Goal: Task Accomplishment & Management: Use online tool/utility

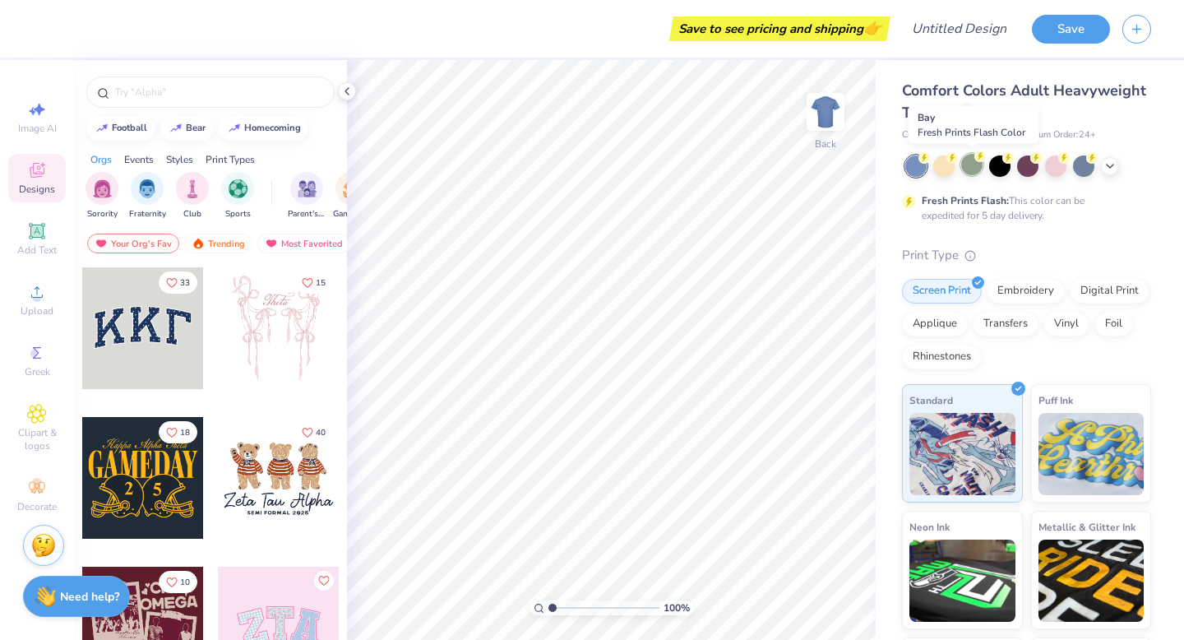
click at [976, 163] on div at bounding box center [971, 164] width 21 height 21
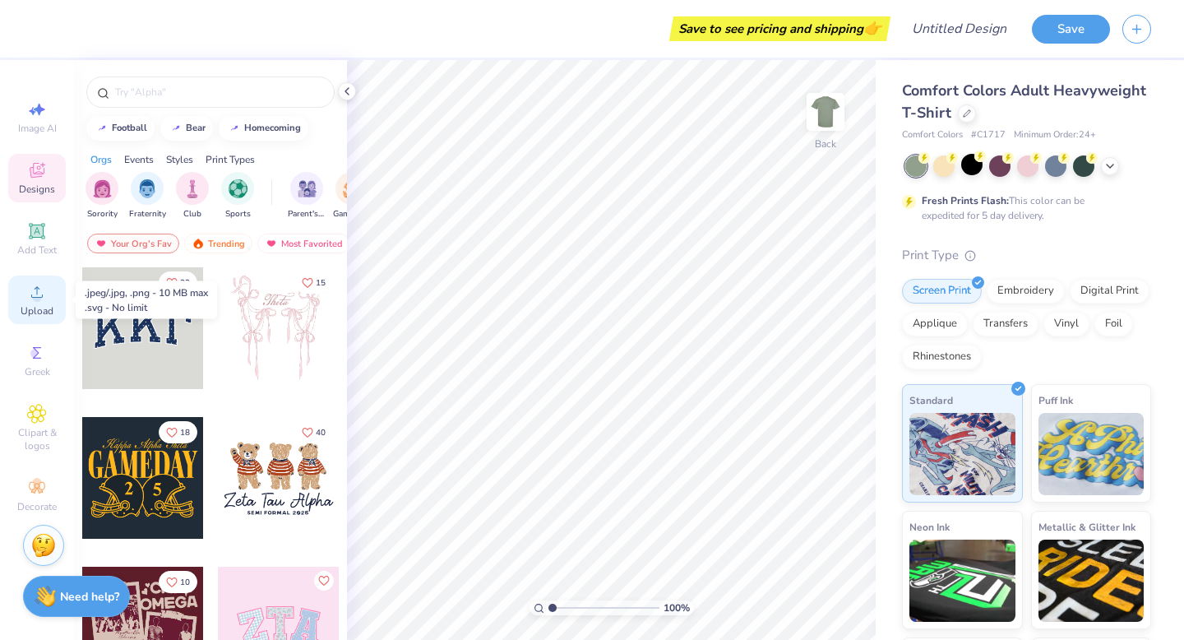
click at [34, 303] on div "Upload" at bounding box center [37, 299] width 58 height 49
click at [349, 93] on icon at bounding box center [346, 91] width 13 height 13
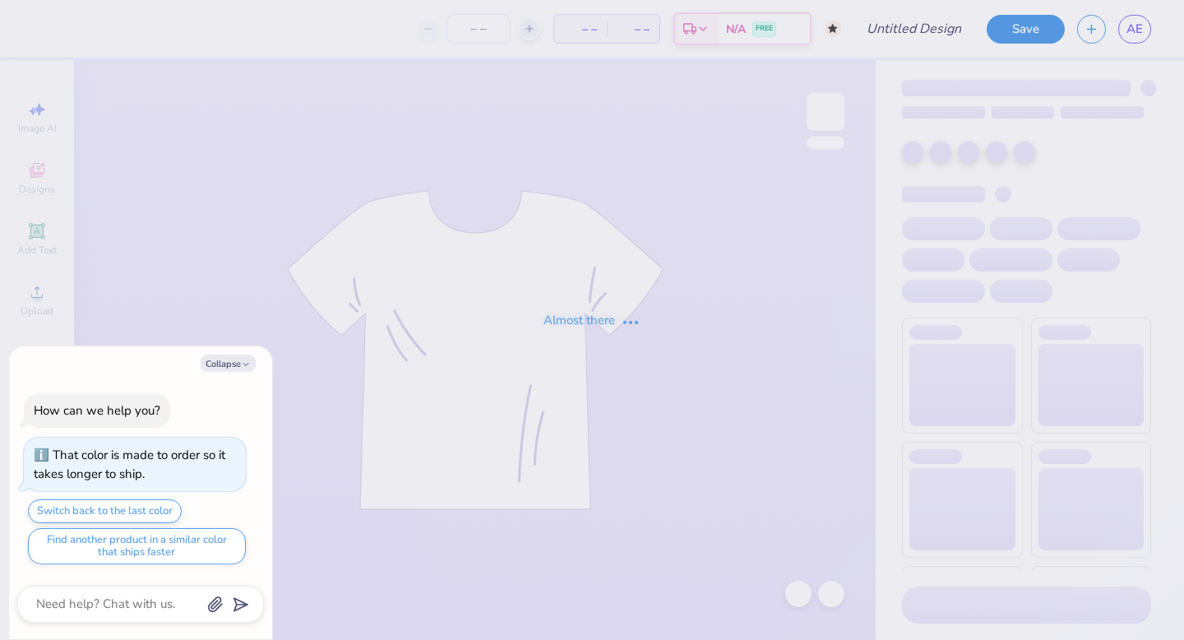
type textarea "x"
type input "DZ OPEN HOUSE FINAL"
type input "50"
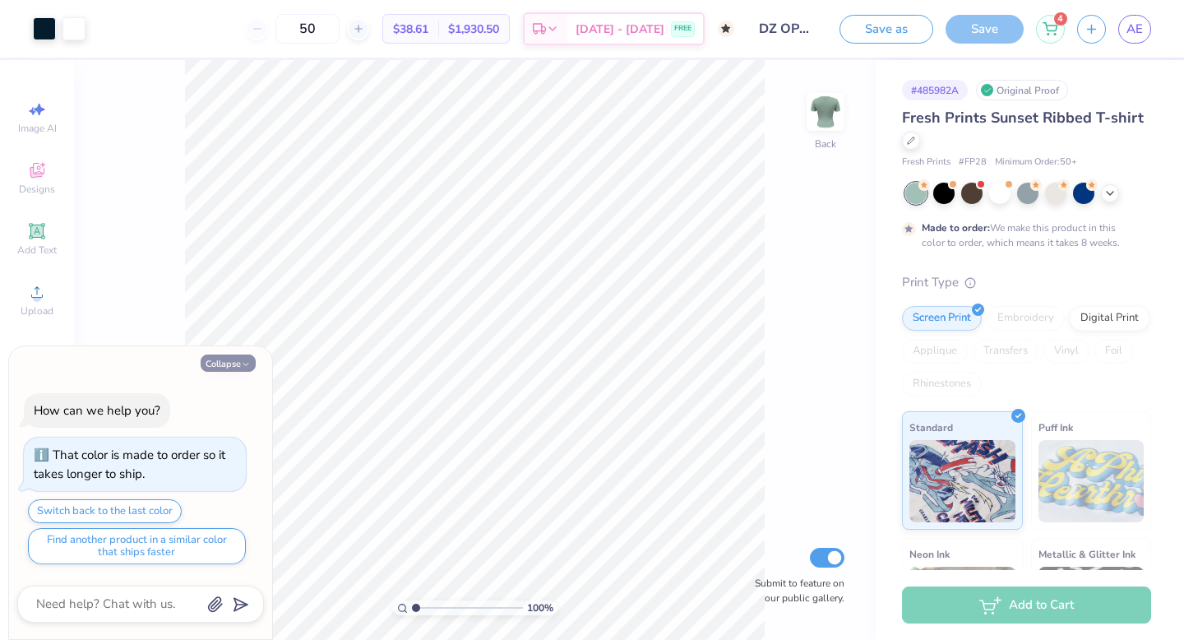
click at [237, 368] on button "Collapse" at bounding box center [228, 362] width 55 height 17
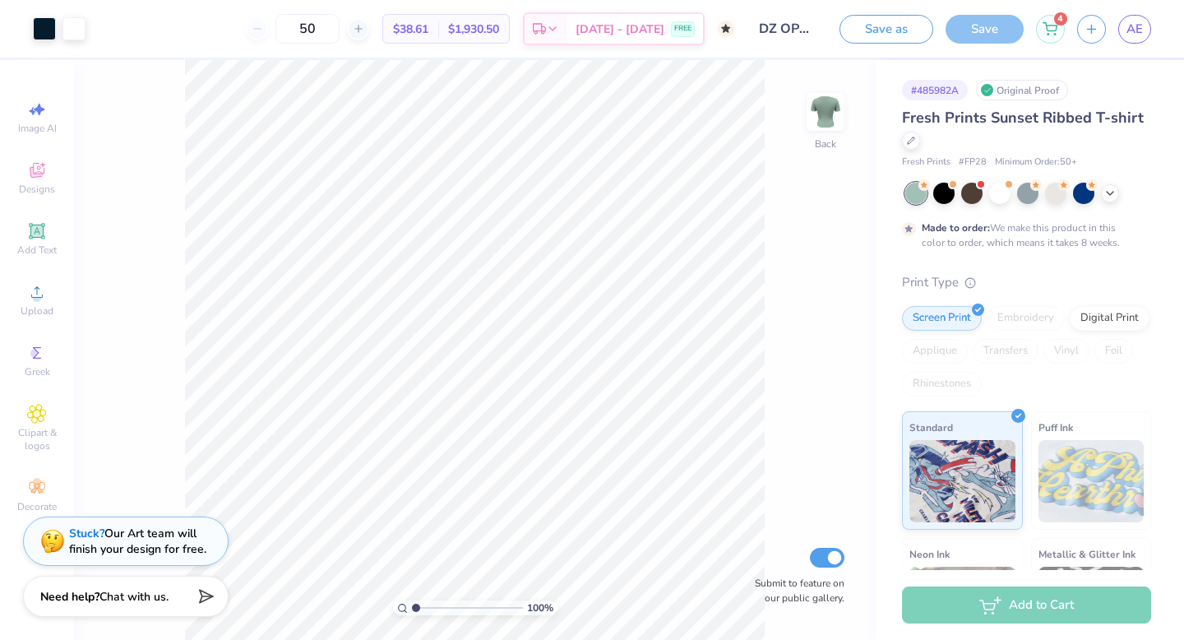
click at [1066, 112] on span "Fresh Prints Sunset Ribbed T-shirt" at bounding box center [1023, 118] width 242 height 20
click at [909, 142] on icon at bounding box center [911, 139] width 8 height 8
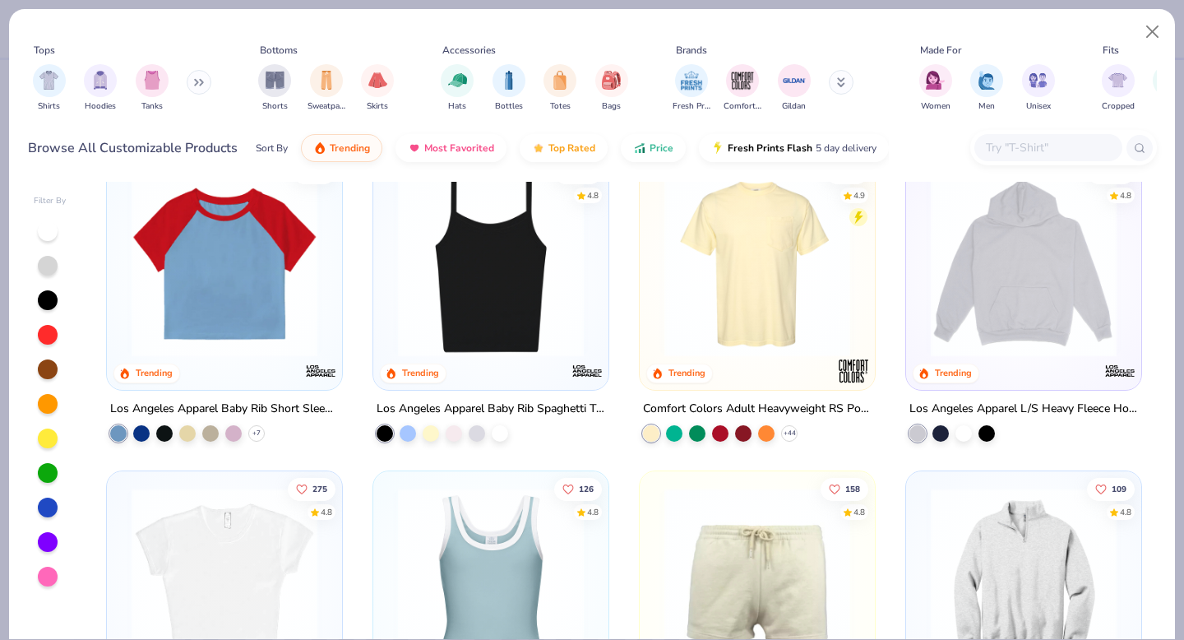
scroll to position [1614, 0]
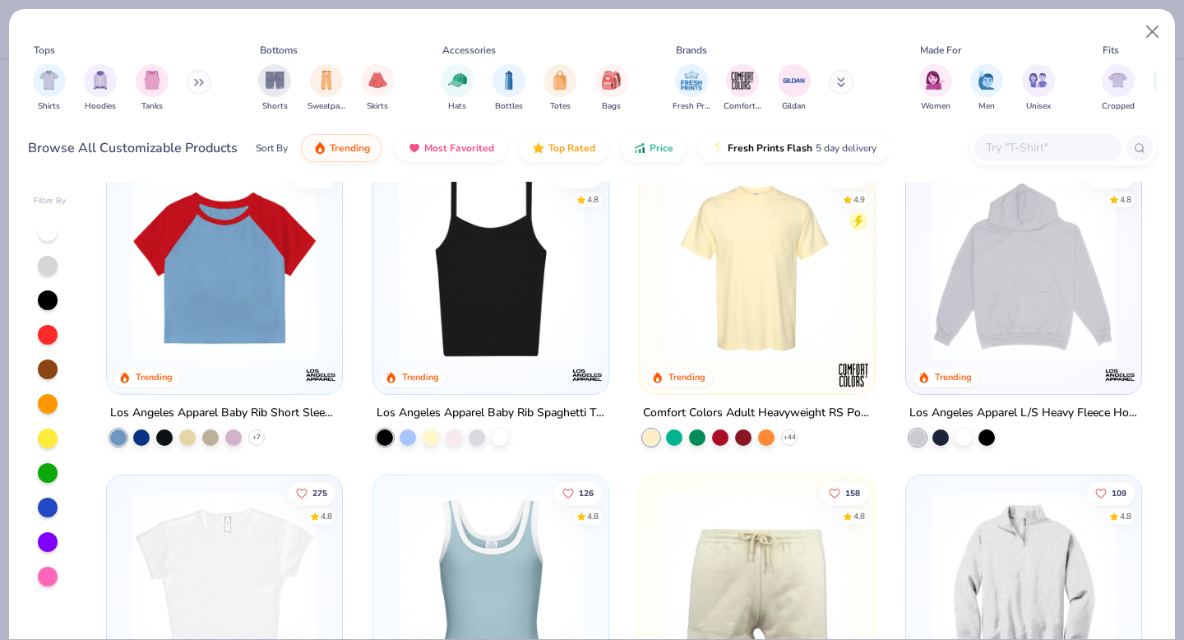
click at [754, 306] on img at bounding box center [757, 268] width 202 height 186
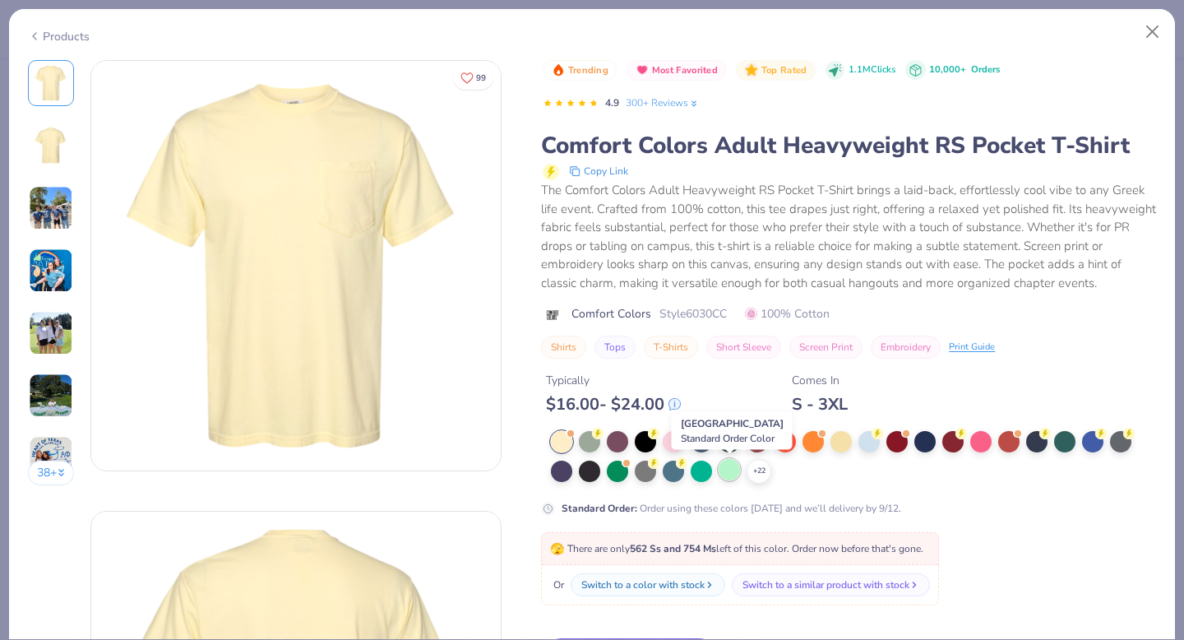
click at [724, 473] on div at bounding box center [729, 469] width 21 height 21
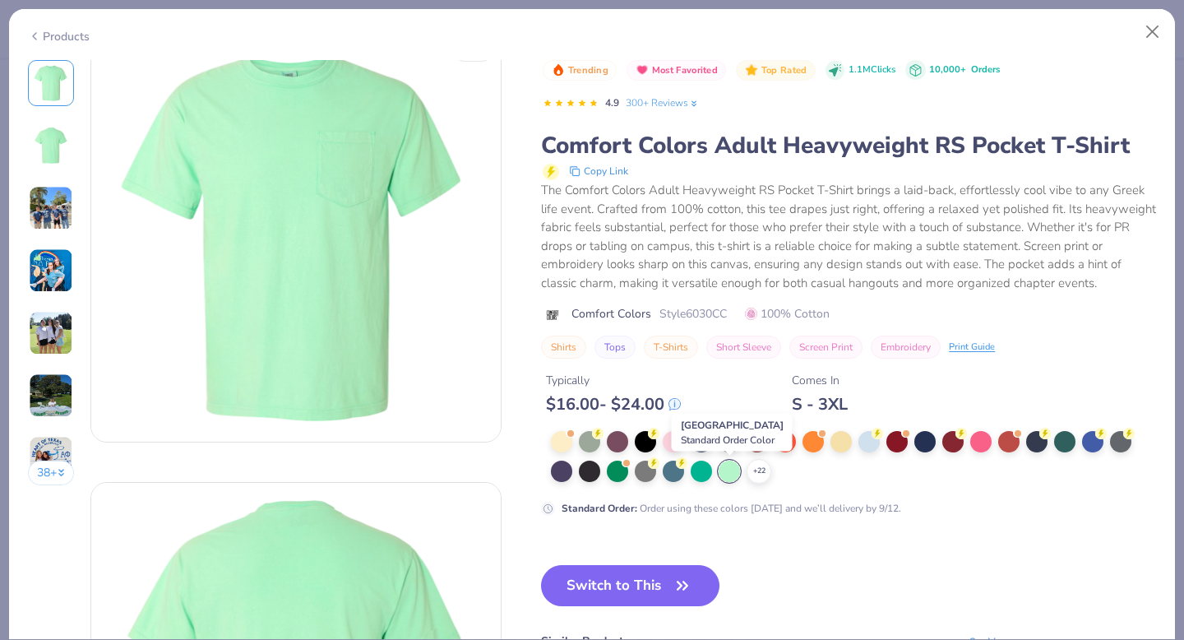
scroll to position [17, 0]
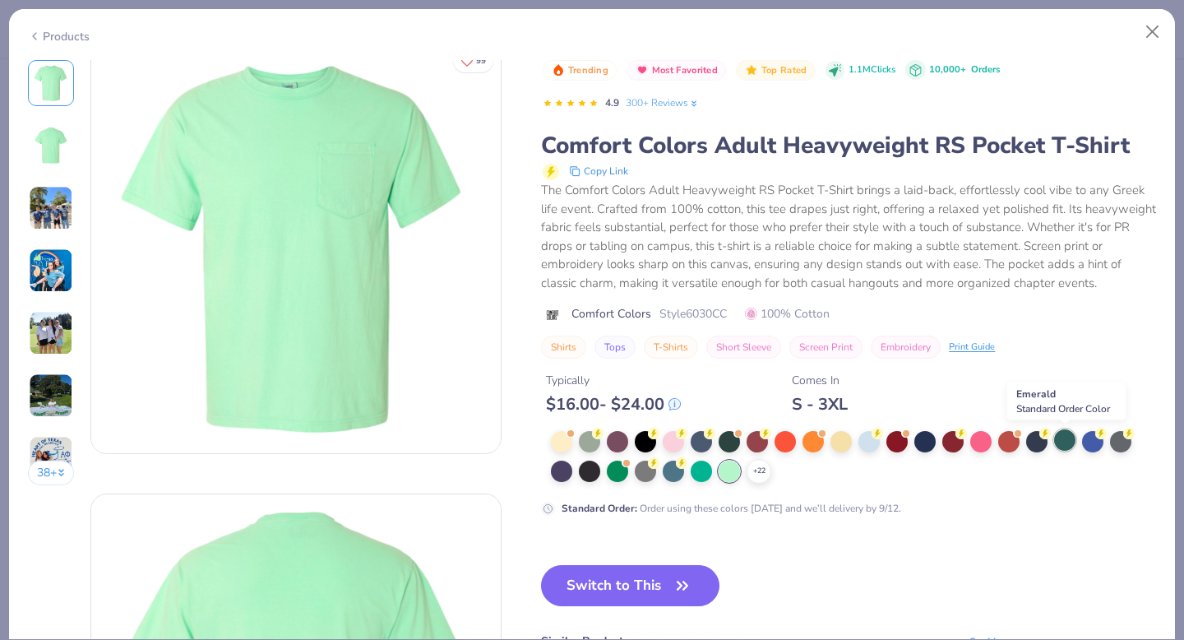
click at [1060, 446] on div at bounding box center [1064, 439] width 21 height 21
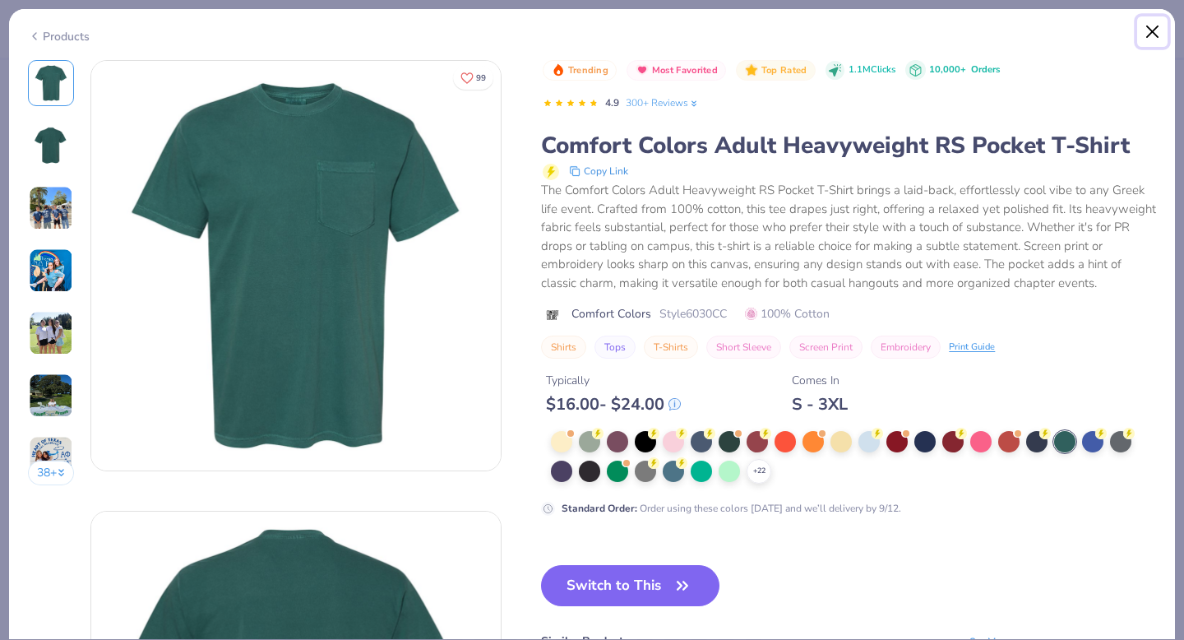
click at [1154, 23] on button "Close" at bounding box center [1152, 31] width 31 height 31
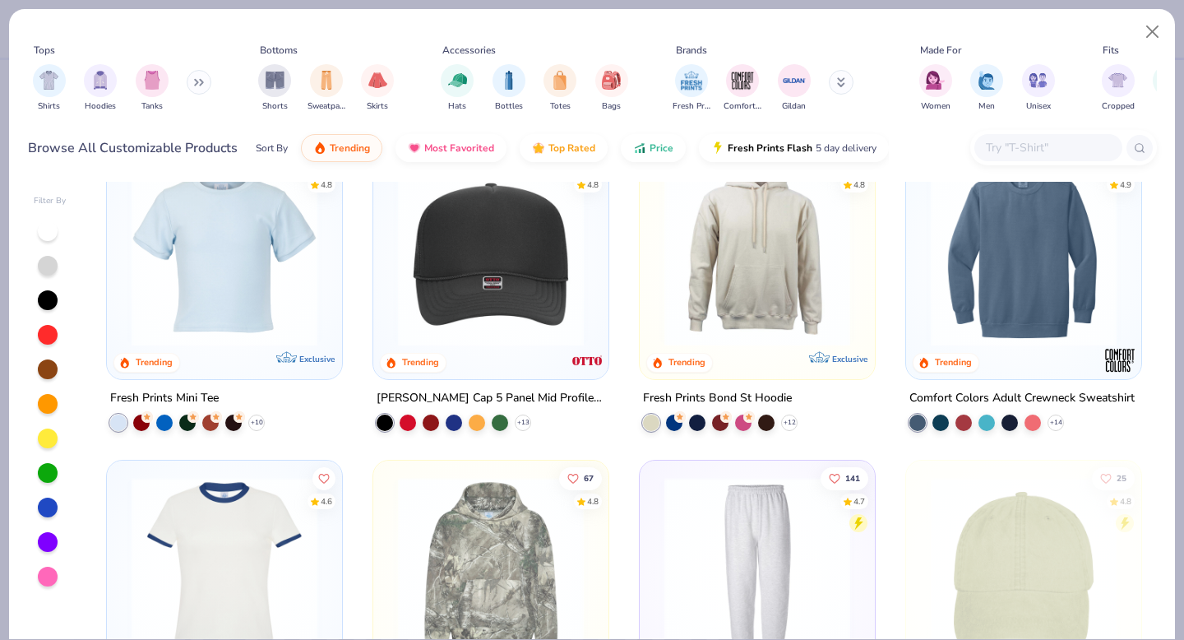
scroll to position [2259, 0]
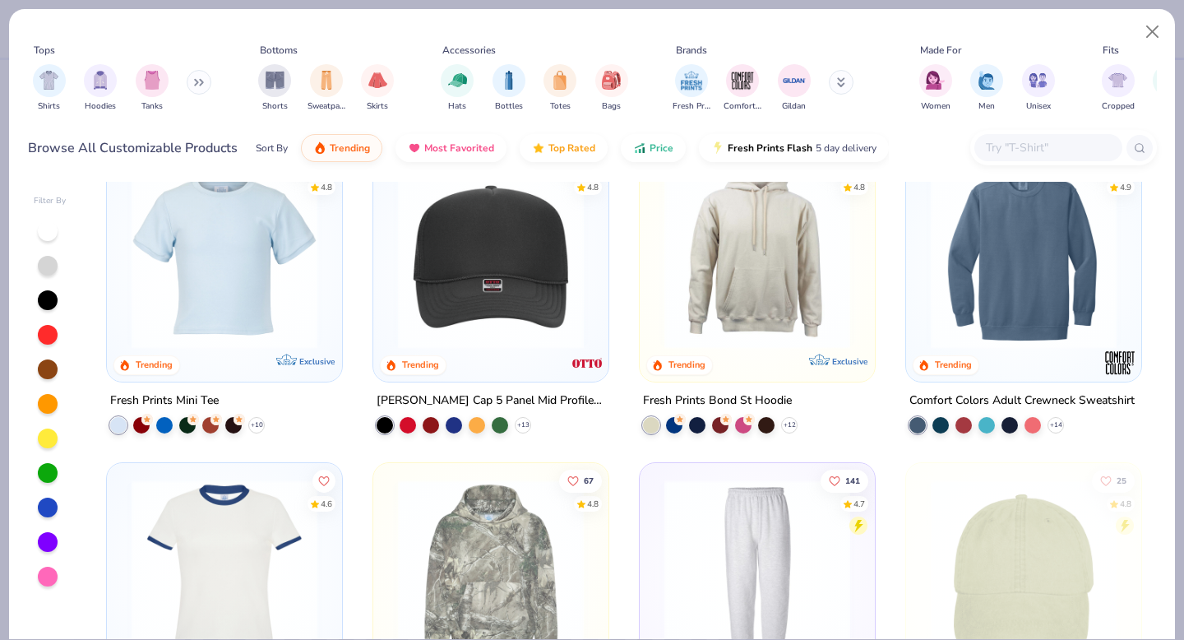
click at [227, 298] on img at bounding box center [224, 256] width 202 height 186
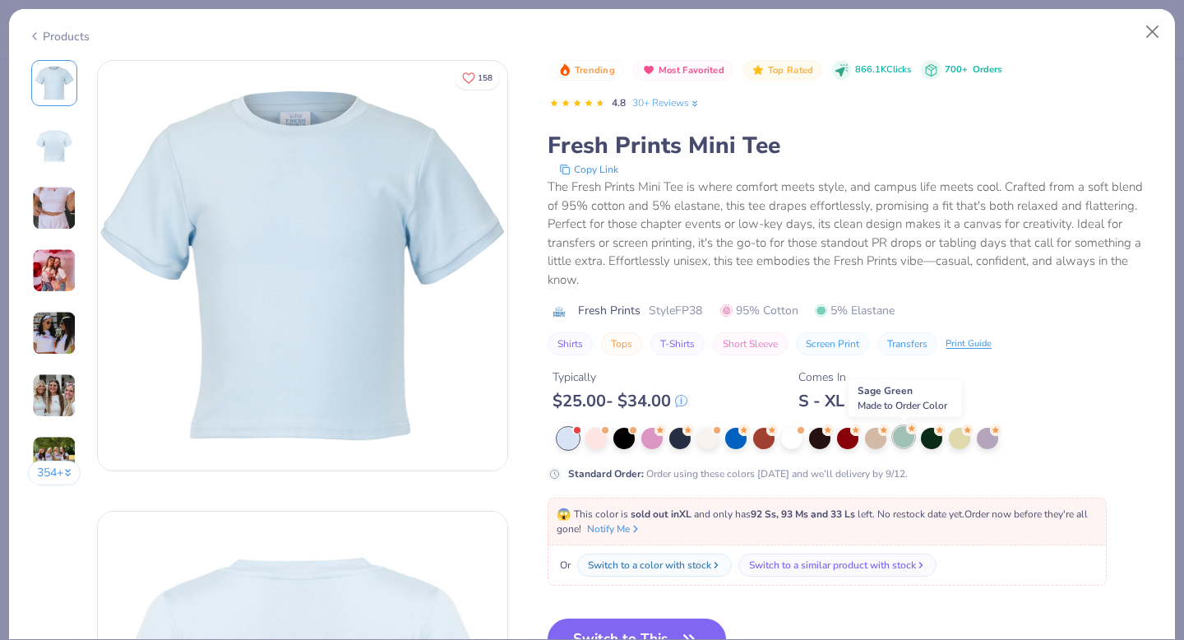
click at [902, 446] on div at bounding box center [903, 436] width 21 height 21
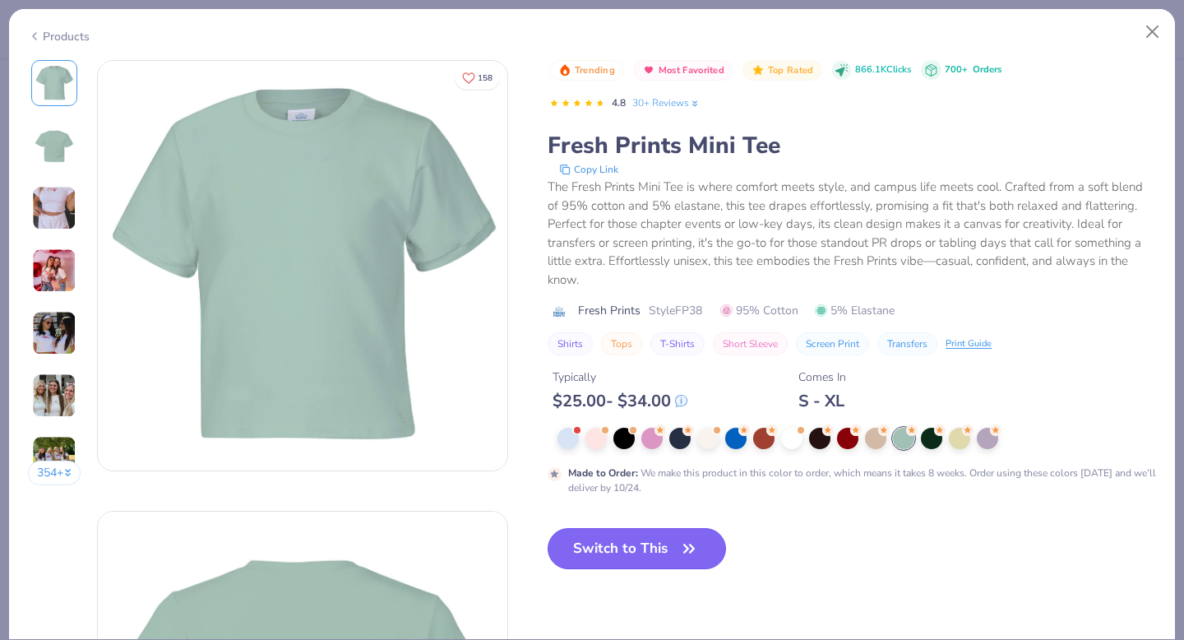
click at [677, 553] on button "Switch to This" at bounding box center [637, 548] width 178 height 41
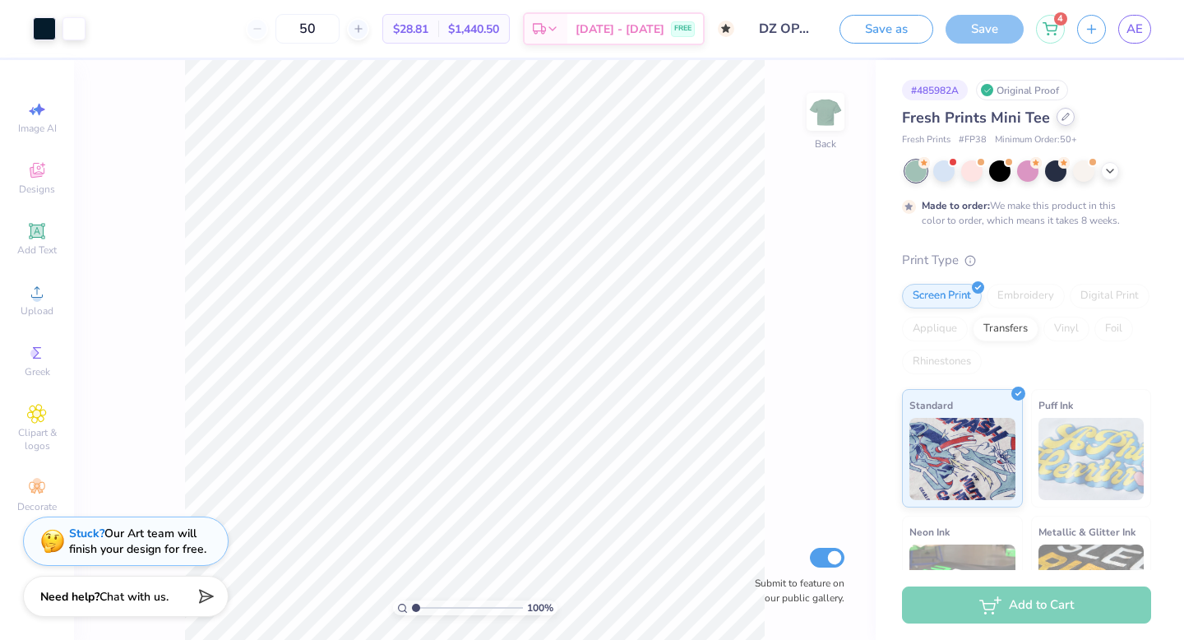
click at [1057, 123] on div at bounding box center [1066, 117] width 18 height 18
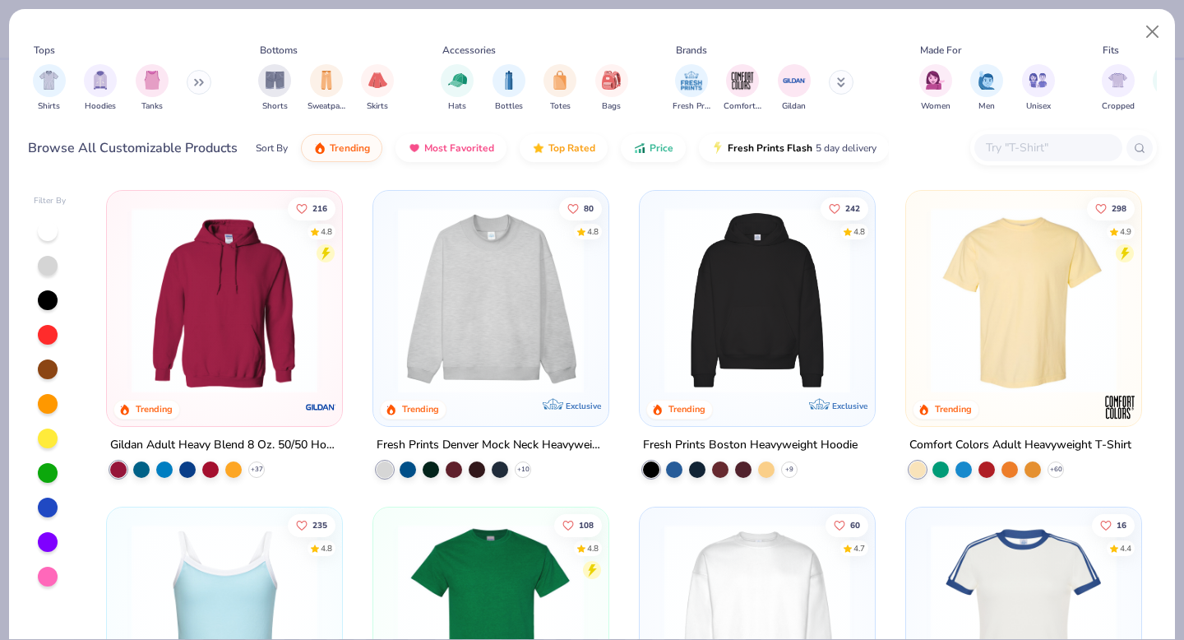
click at [49, 479] on div at bounding box center [48, 473] width 20 height 20
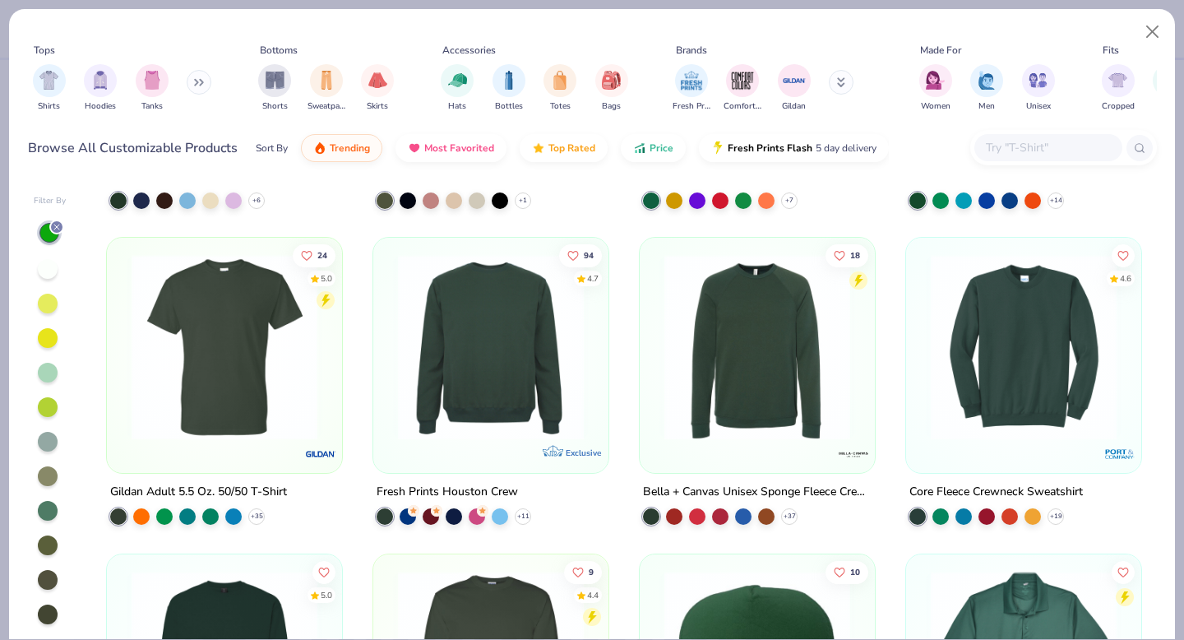
scroll to position [3434, 0]
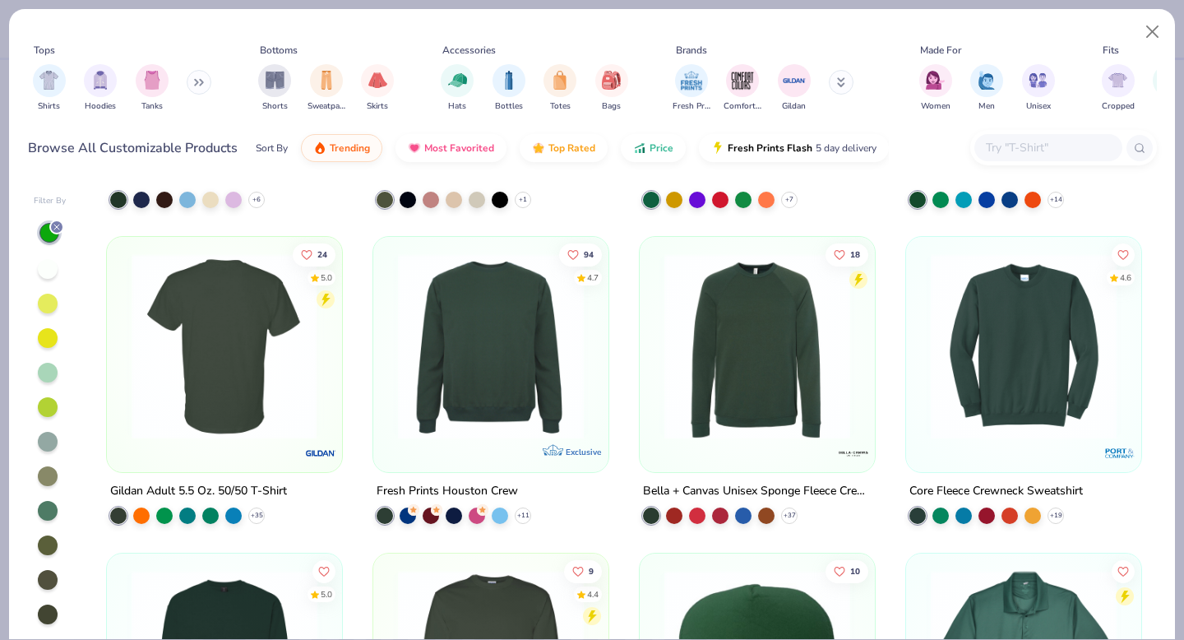
click at [267, 391] on img at bounding box center [224, 346] width 202 height 186
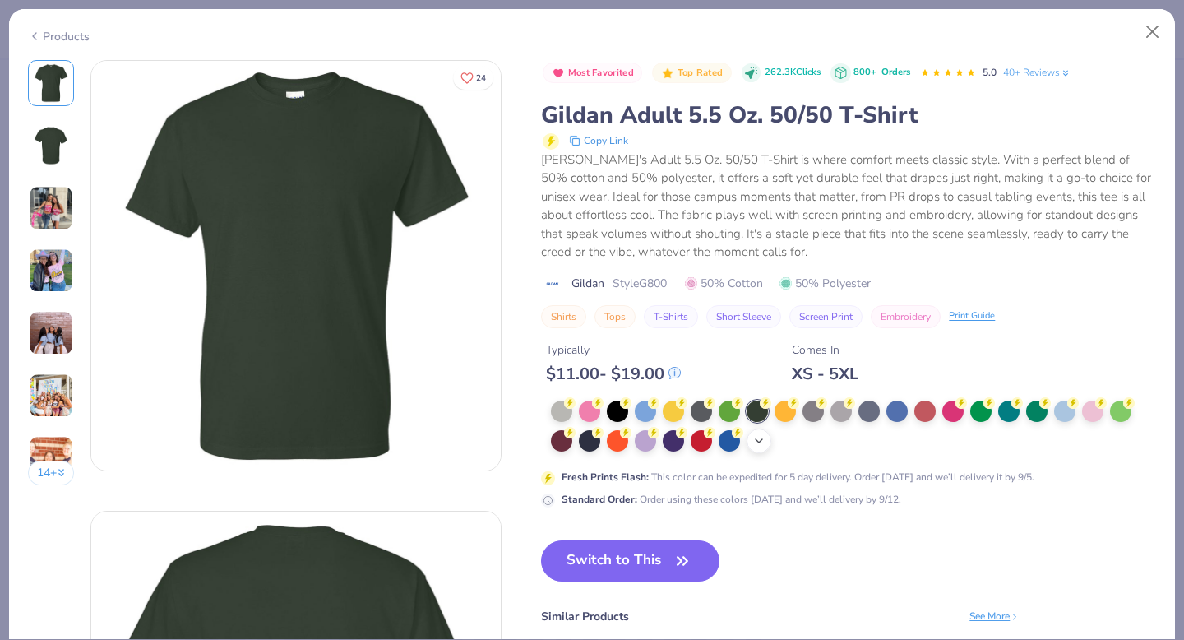
click at [761, 441] on polyline at bounding box center [759, 440] width 7 height 3
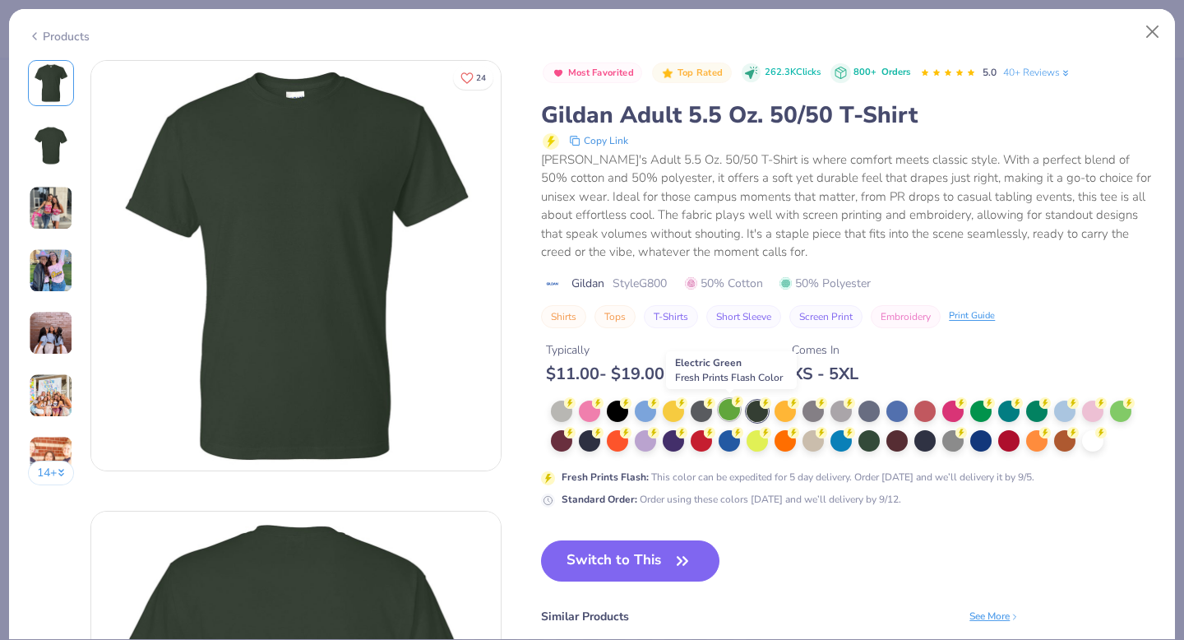
click at [734, 410] on div at bounding box center [729, 409] width 21 height 21
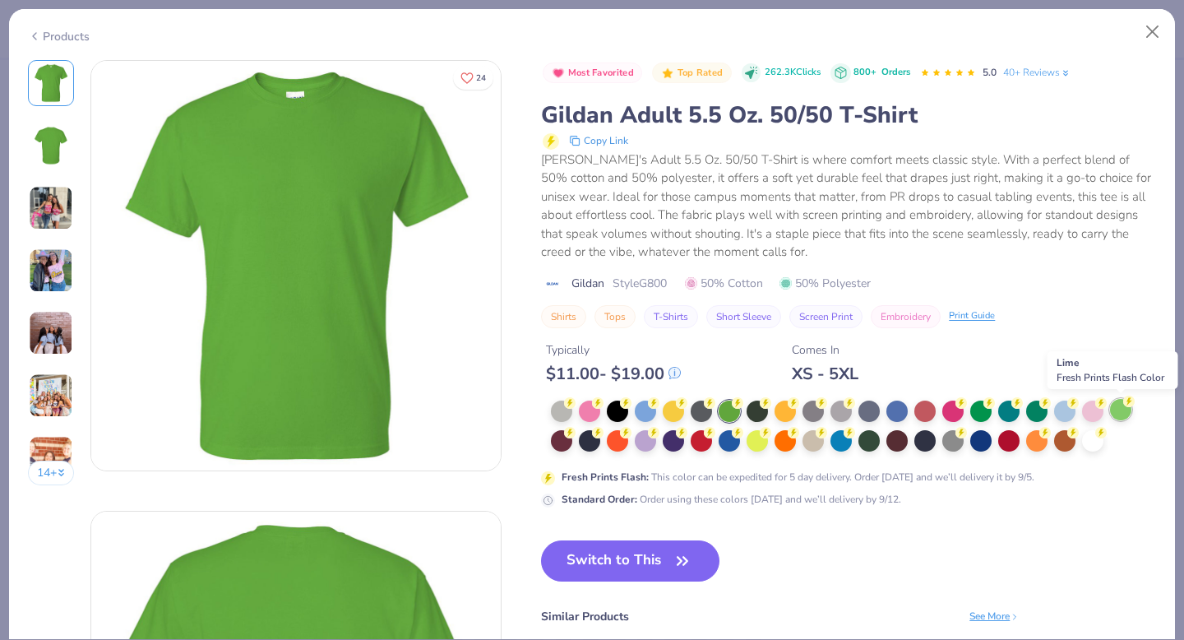
click at [1120, 413] on div at bounding box center [1120, 409] width 21 height 21
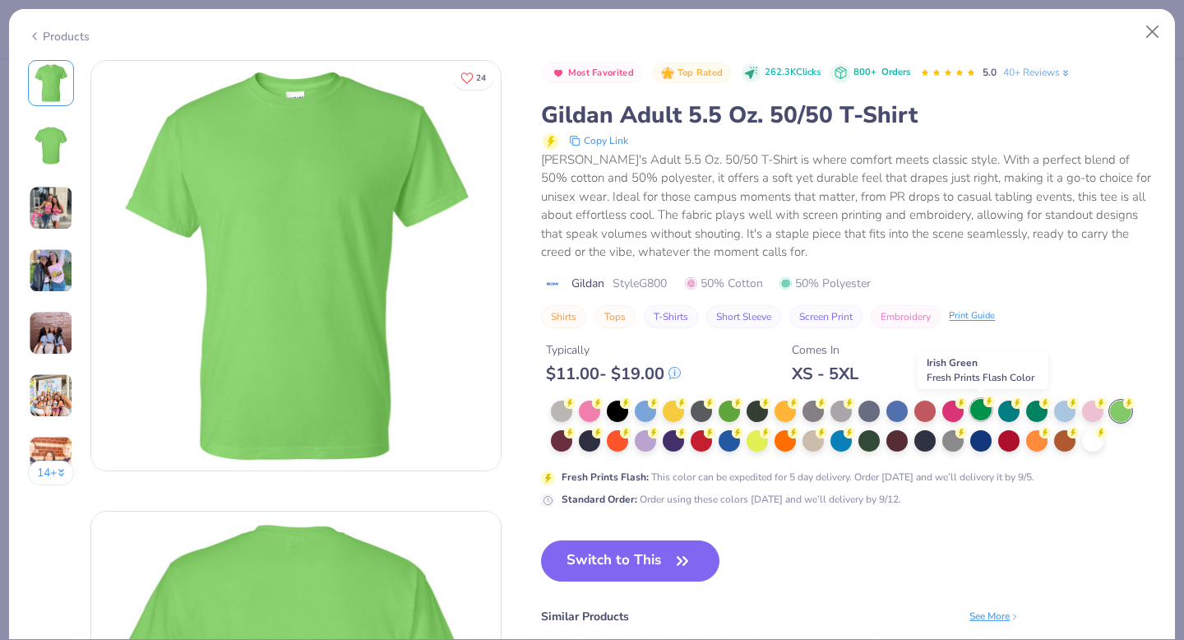
click at [984, 412] on div at bounding box center [980, 409] width 21 height 21
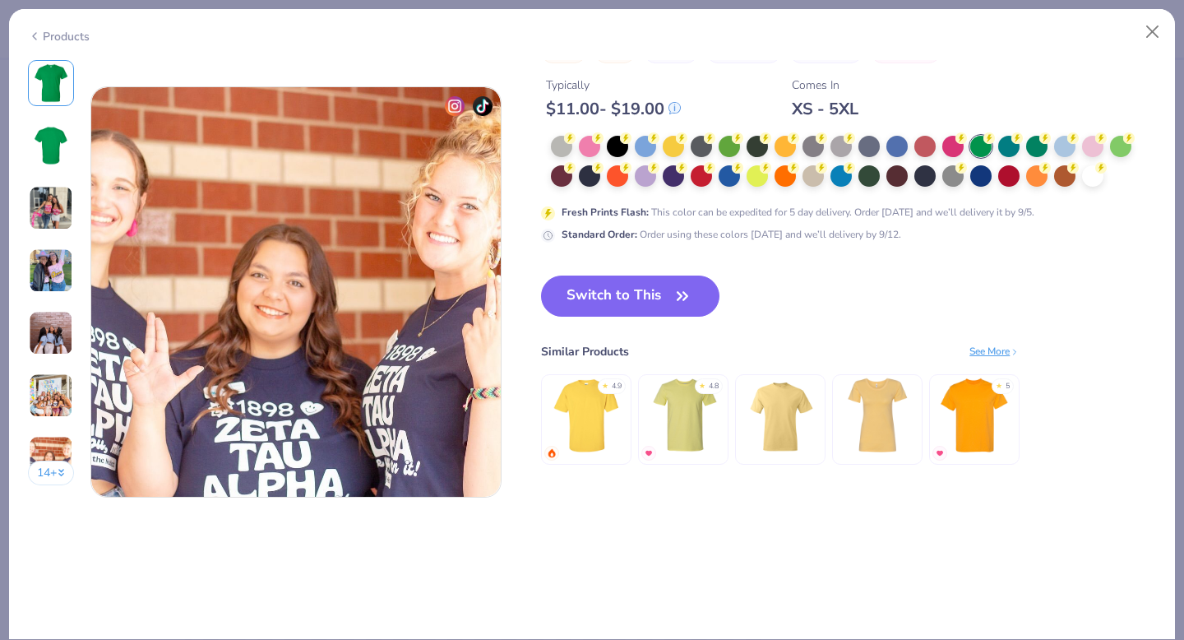
scroll to position [2678, 0]
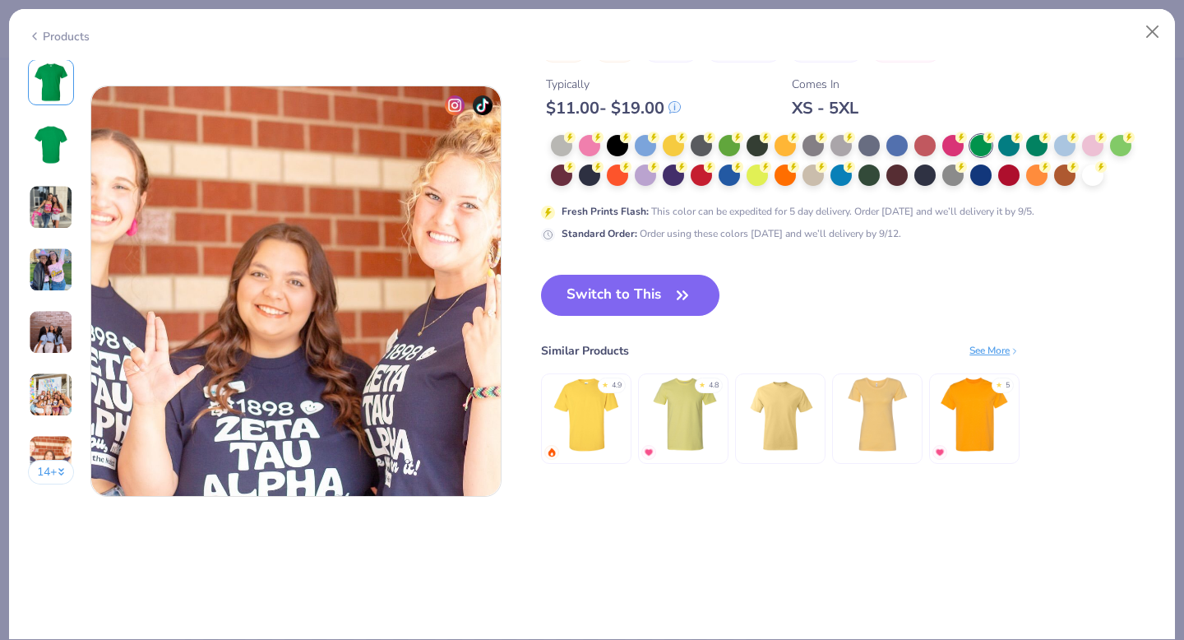
click at [601, 428] on img at bounding box center [587, 415] width 78 height 78
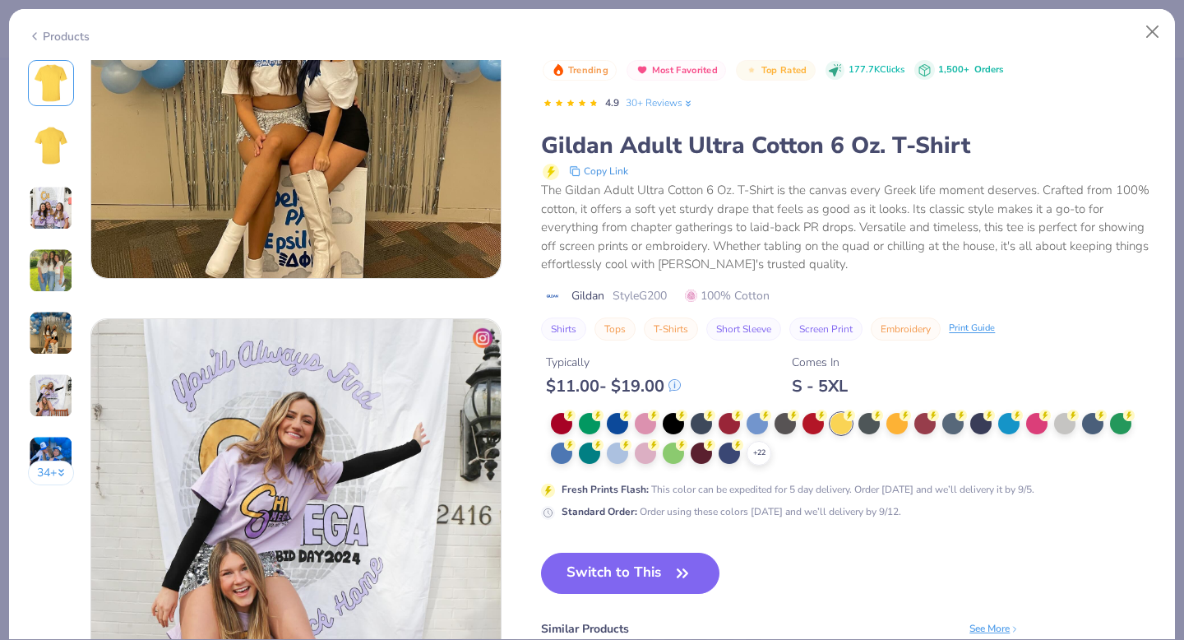
scroll to position [1924, 0]
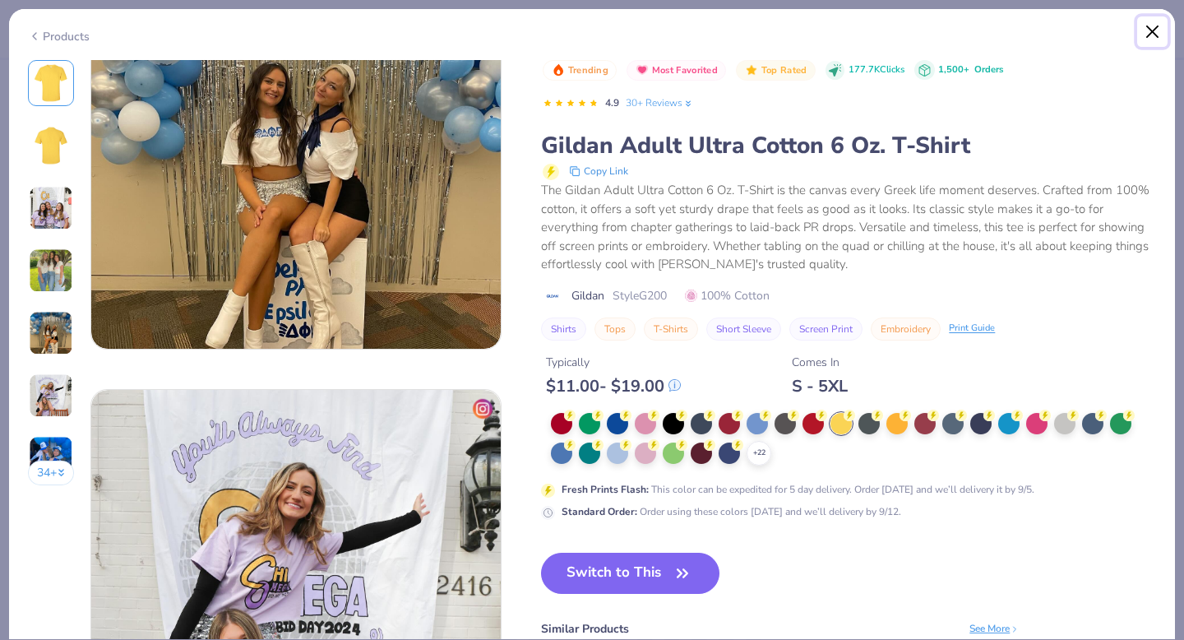
click at [1151, 26] on button "Close" at bounding box center [1152, 31] width 31 height 31
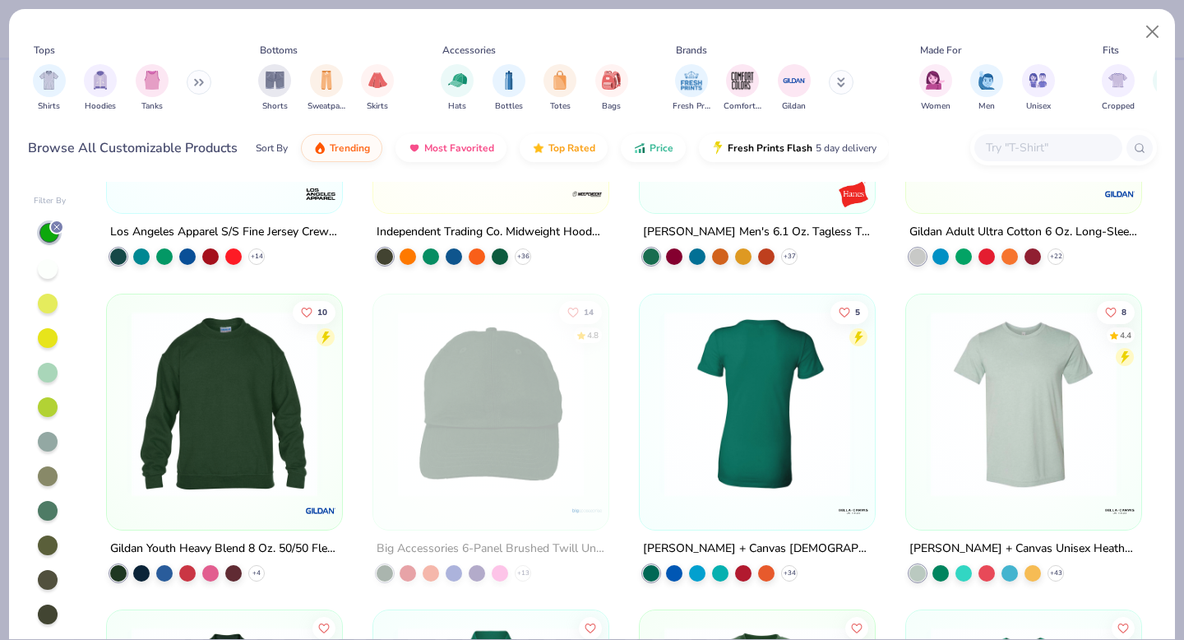
scroll to position [6868, 0]
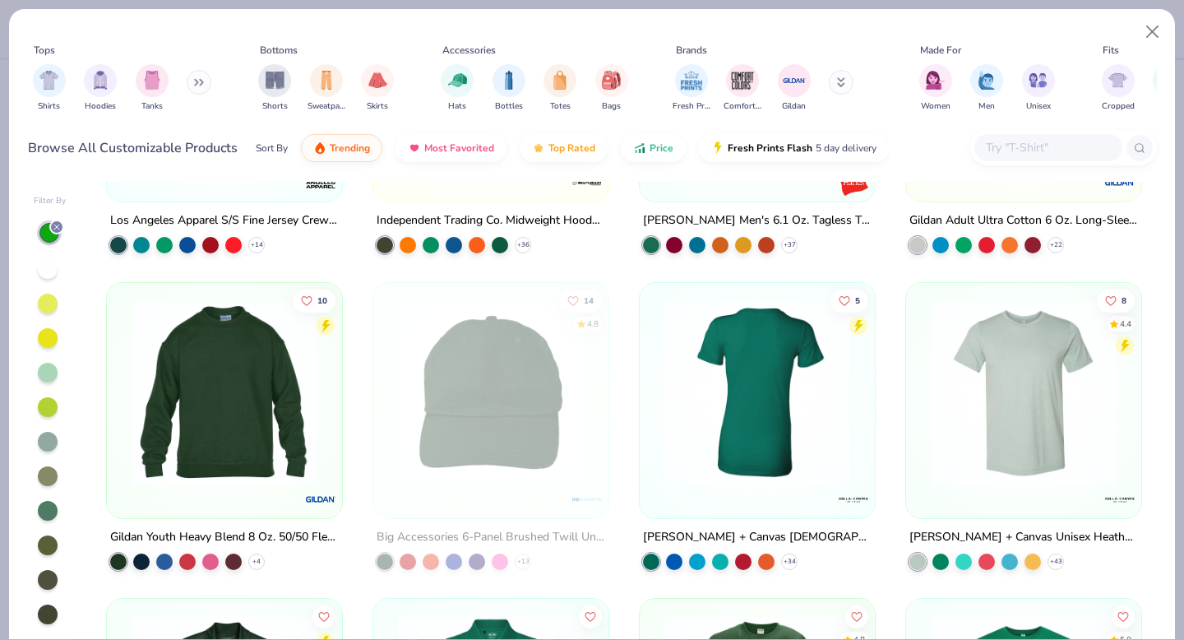
click at [981, 431] on img at bounding box center [1024, 391] width 202 height 186
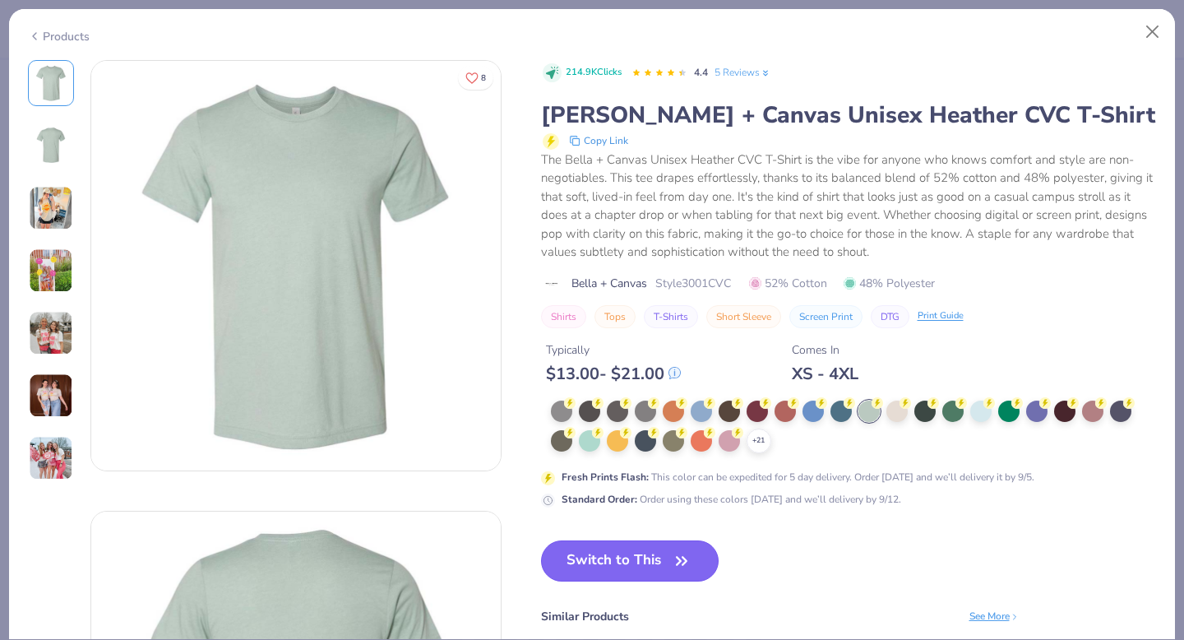
click at [681, 562] on icon "button" at bounding box center [682, 560] width 10 height 7
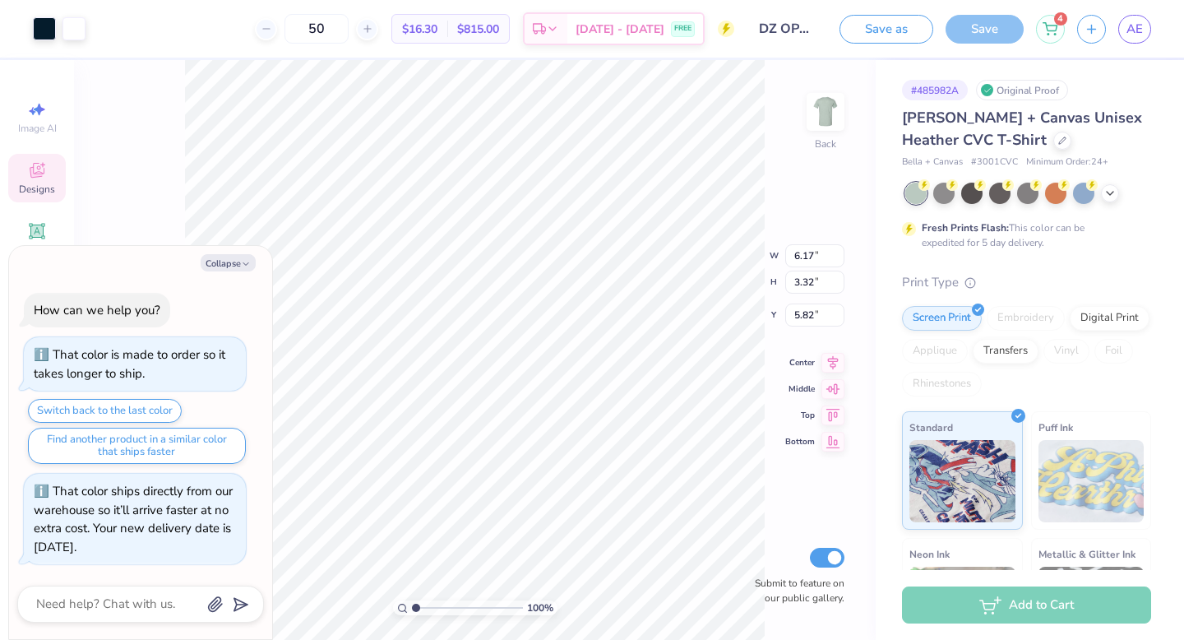
type textarea "x"
type input "8.58"
type input "4.62"
type input "4.52"
type textarea "x"
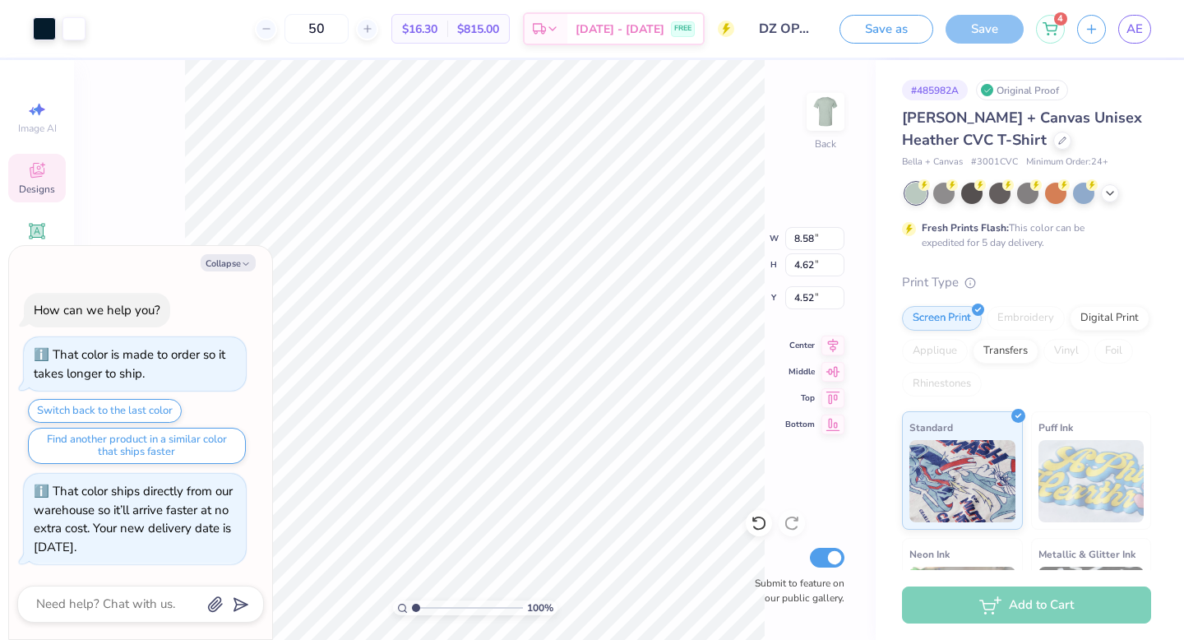
type input "4.50"
type textarea "x"
type input "7.84"
type input "4.22"
type input "4.90"
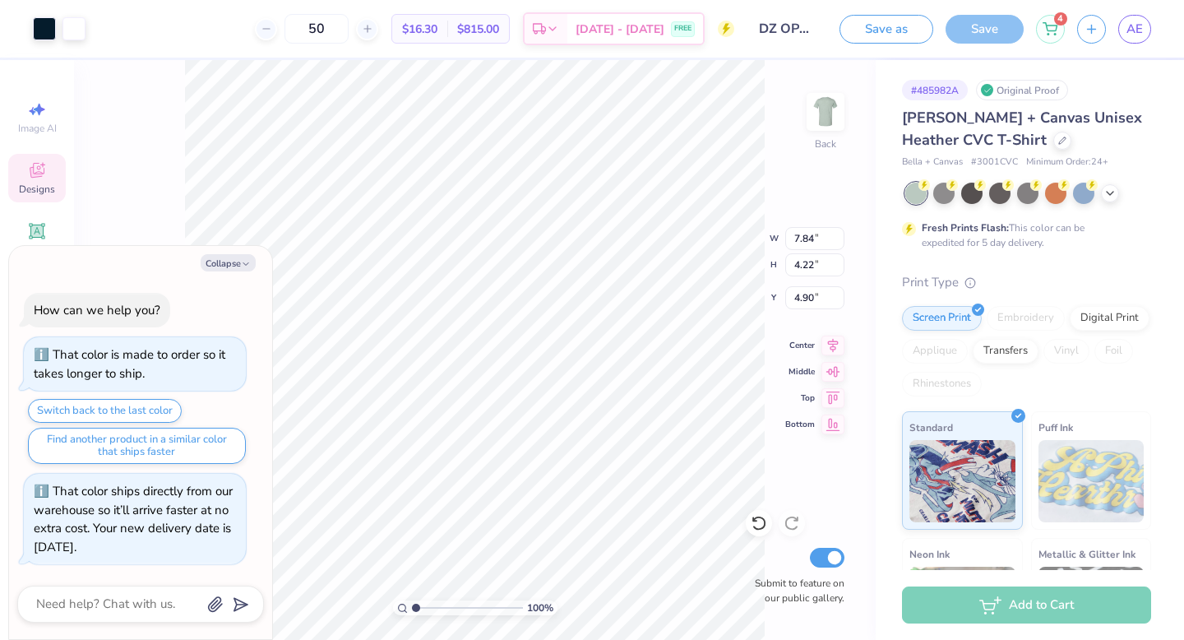
type textarea "x"
type input "3.00"
type textarea "x"
click at [349, 30] on input "50" at bounding box center [316, 29] width 64 height 30
type input "5"
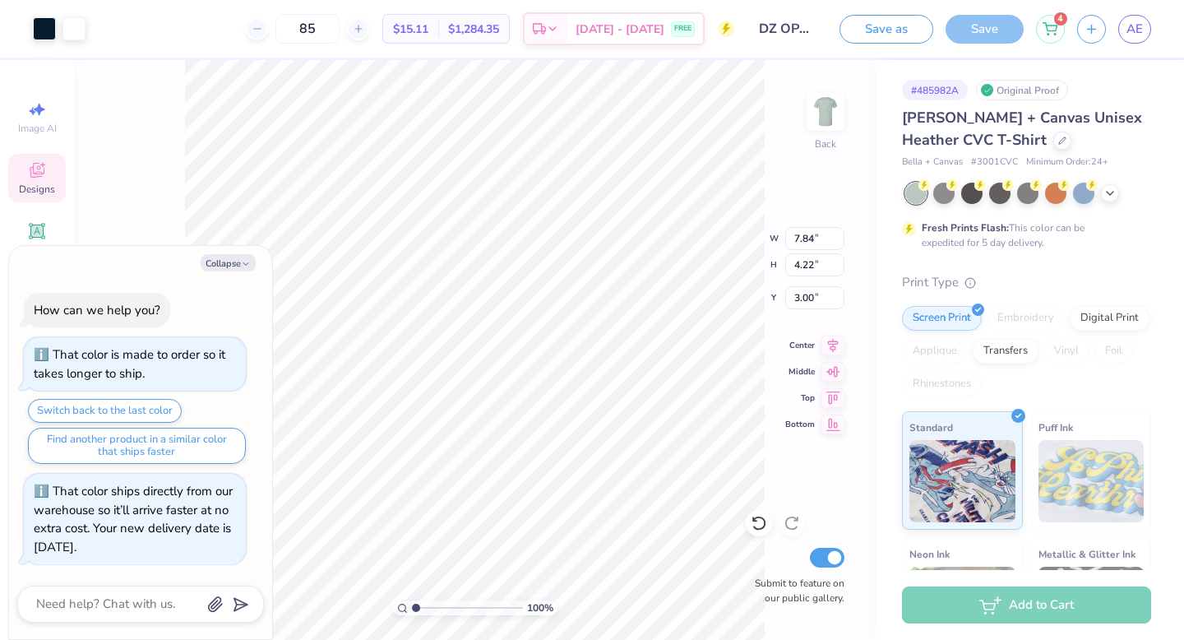
type input "85"
click at [1112, 197] on div at bounding box center [1110, 192] width 18 height 18
type textarea "x"
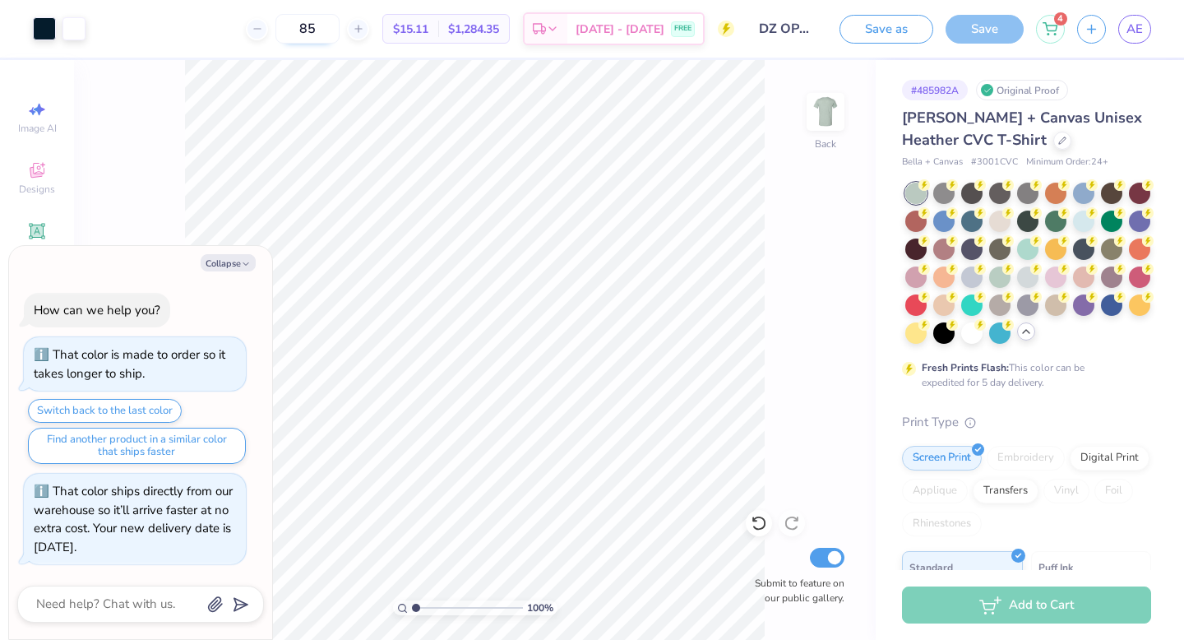
click at [340, 28] on input "85" at bounding box center [307, 29] width 64 height 30
type input "8"
type input "90"
click at [990, 39] on div "Save" at bounding box center [985, 29] width 78 height 29
click at [896, 24] on button "Save as" at bounding box center [887, 26] width 94 height 29
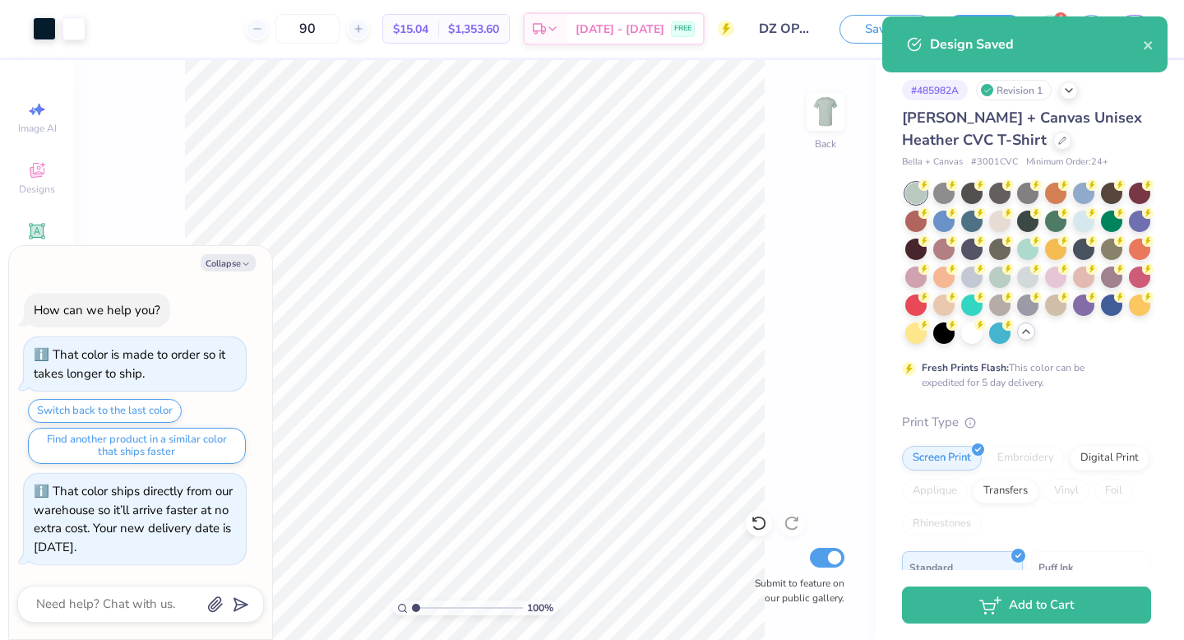
click at [164, 166] on div "100 % Back Submit to feature on our public gallery." at bounding box center [475, 350] width 802 height 580
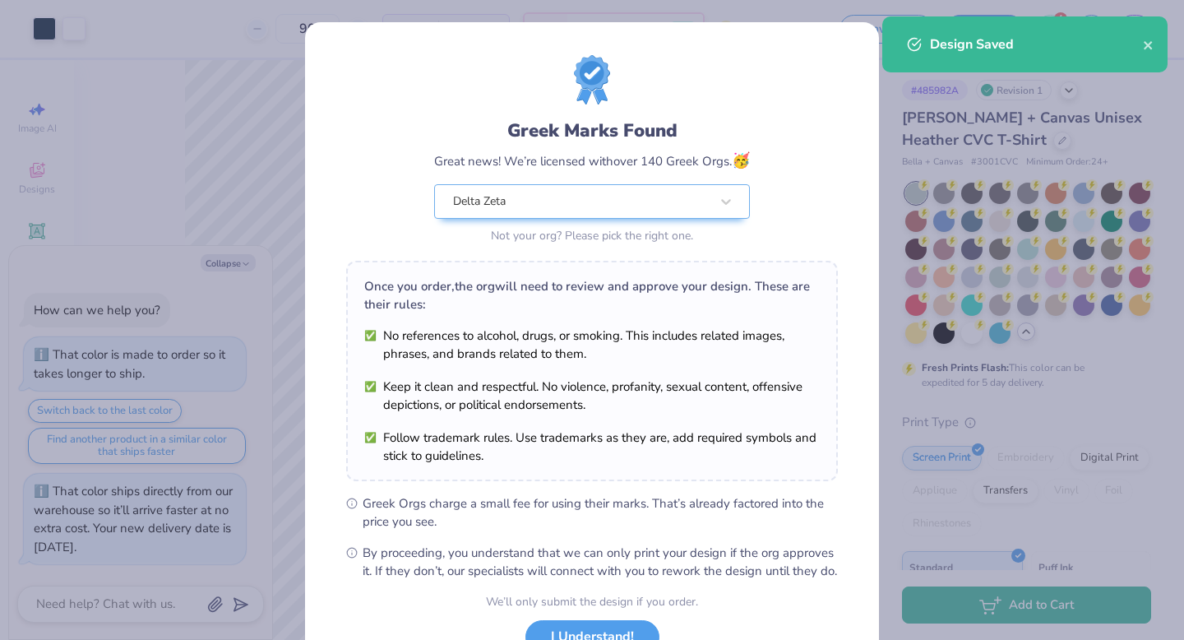
click at [925, 294] on div "Greek Marks Found Great news! We’re licensed with over 140 Greek Orgs. 🥳 Delta …" at bounding box center [592, 320] width 1184 height 640
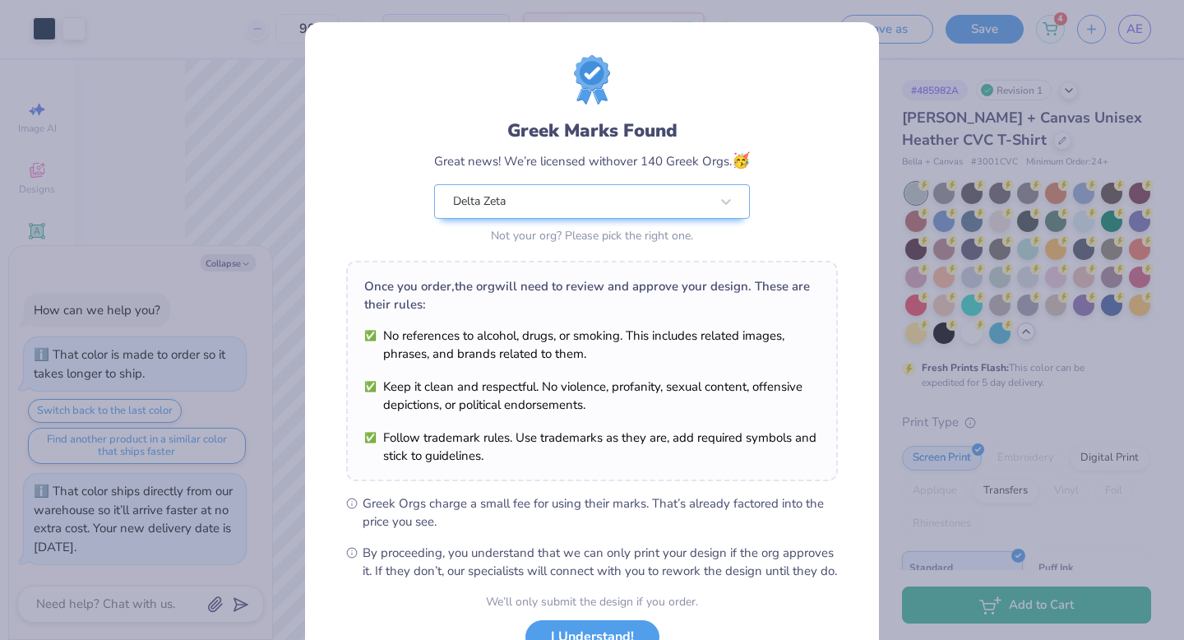
scroll to position [130, 0]
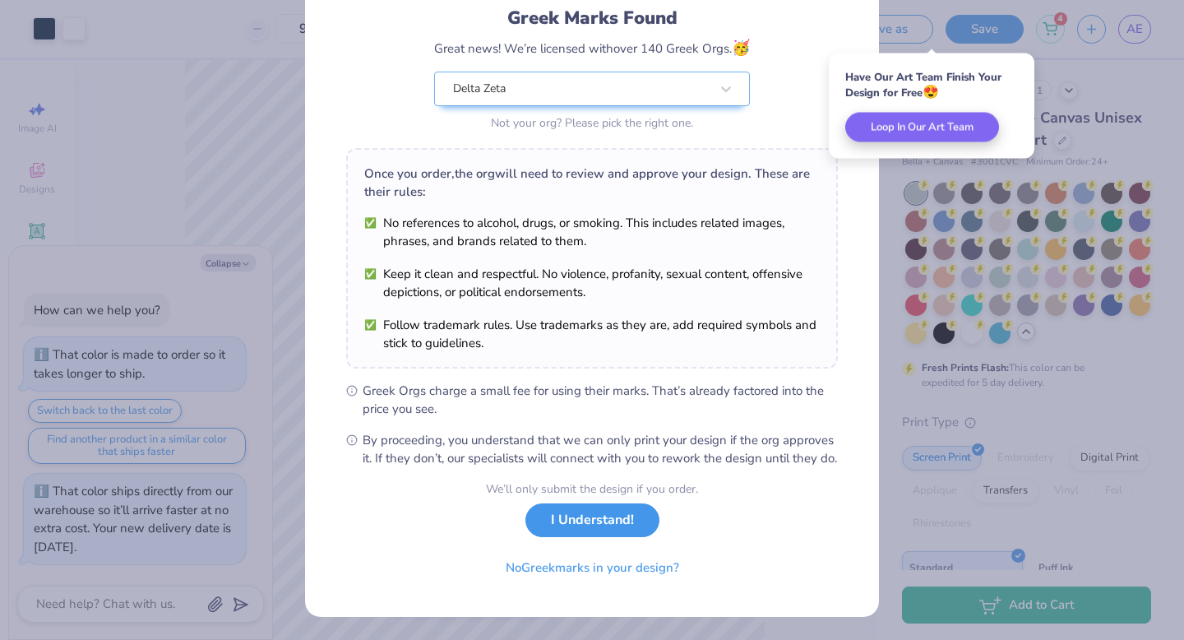
click at [621, 517] on button "I Understand!" at bounding box center [592, 520] width 134 height 34
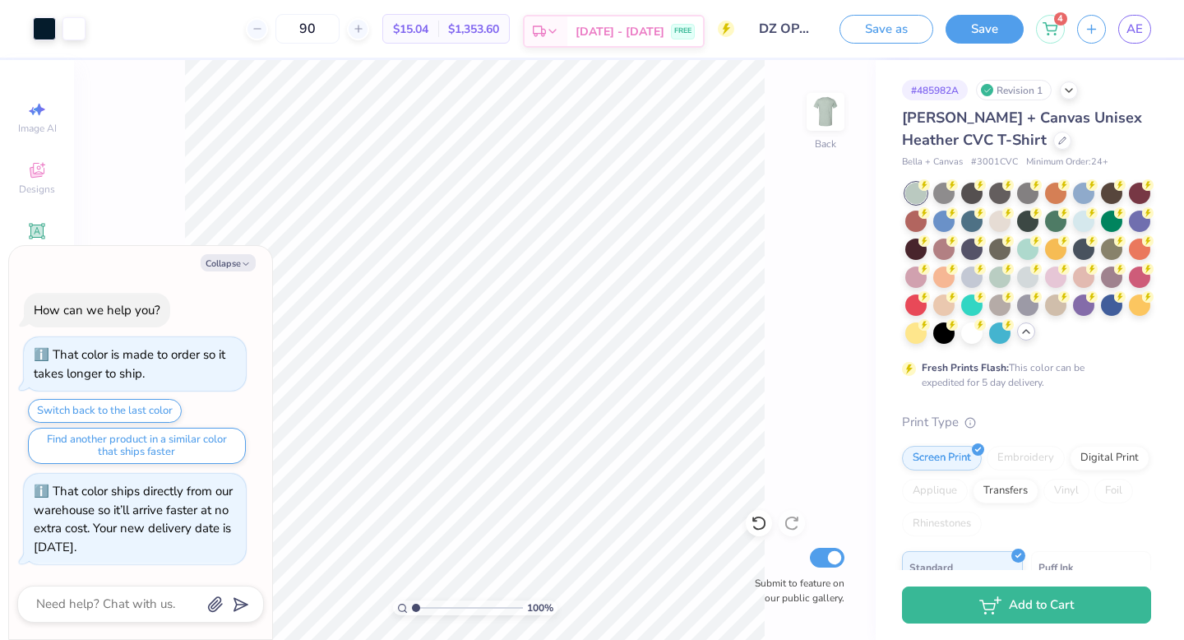
click at [559, 25] on icon at bounding box center [552, 31] width 13 height 13
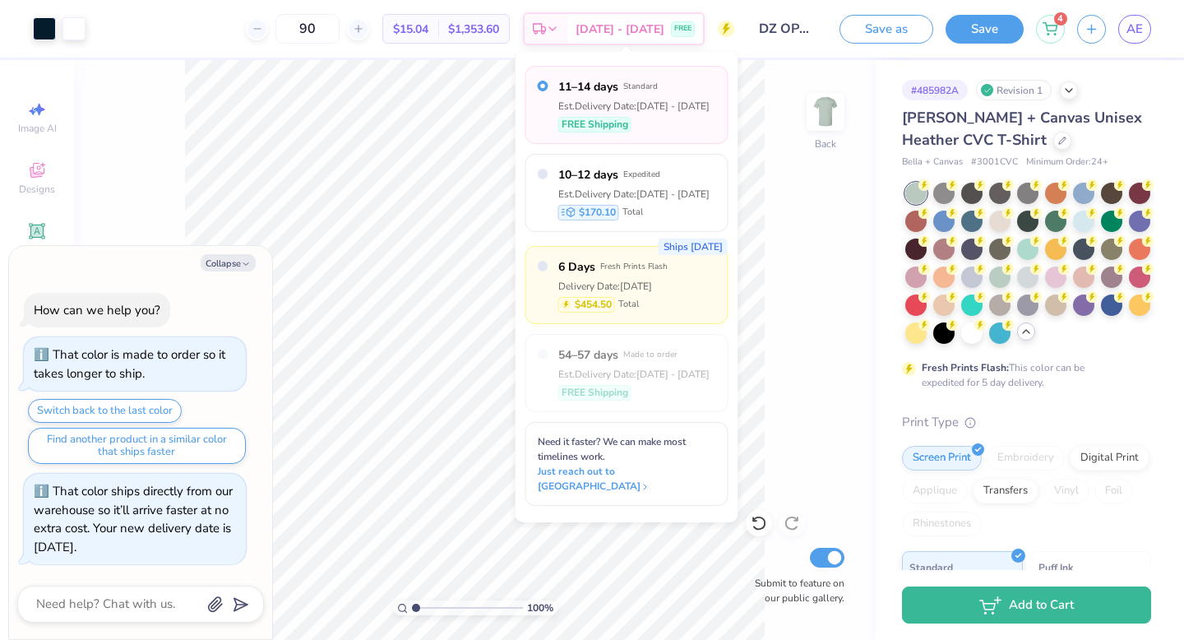
click at [632, 279] on div "Delivery Date: [DATE]" at bounding box center [612, 286] width 109 height 15
type textarea "x"
radio input "false"
radio input "true"
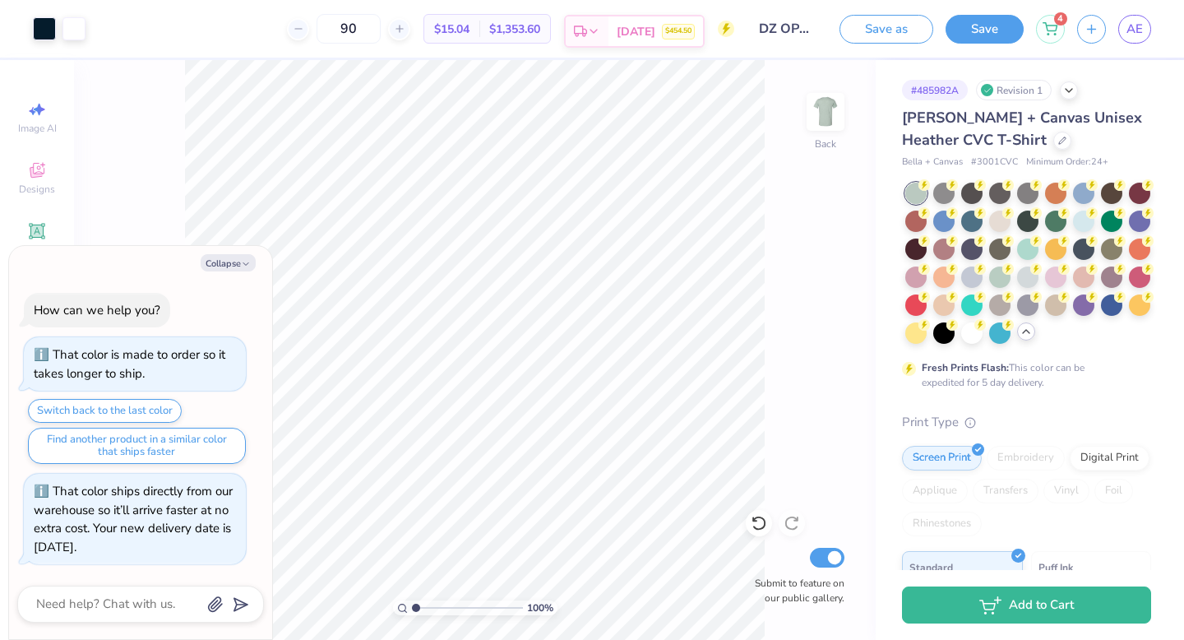
click at [638, 28] on span "[DATE]" at bounding box center [636, 31] width 39 height 17
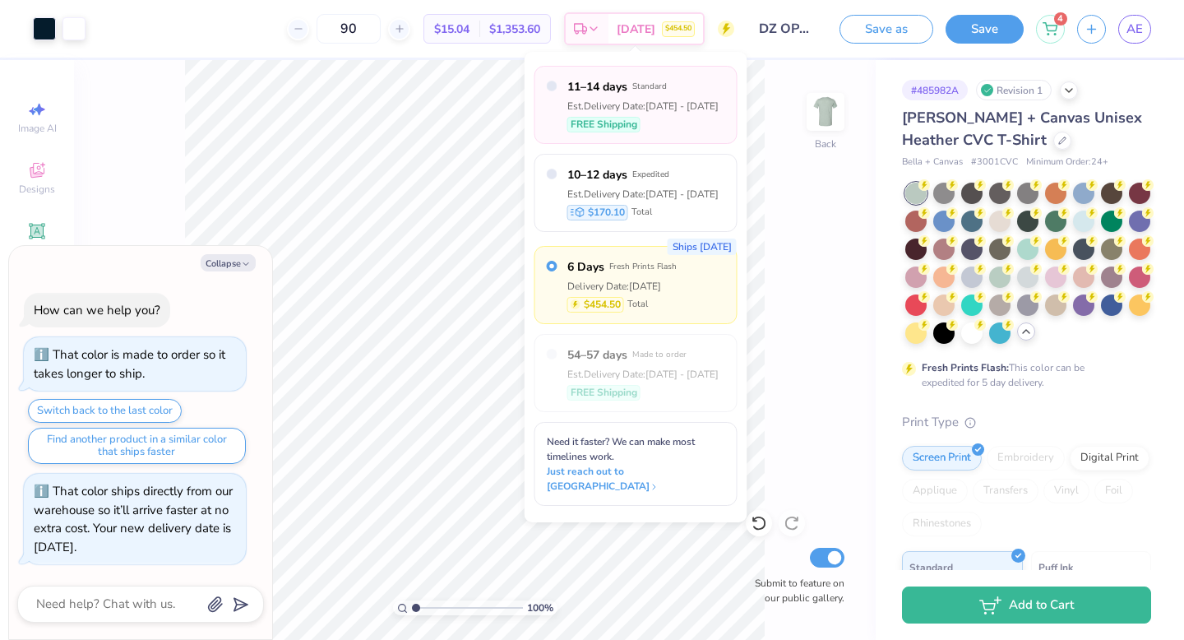
click at [672, 117] on div "FREE Shipping" at bounding box center [642, 125] width 151 height 16
type textarea "x"
radio input "true"
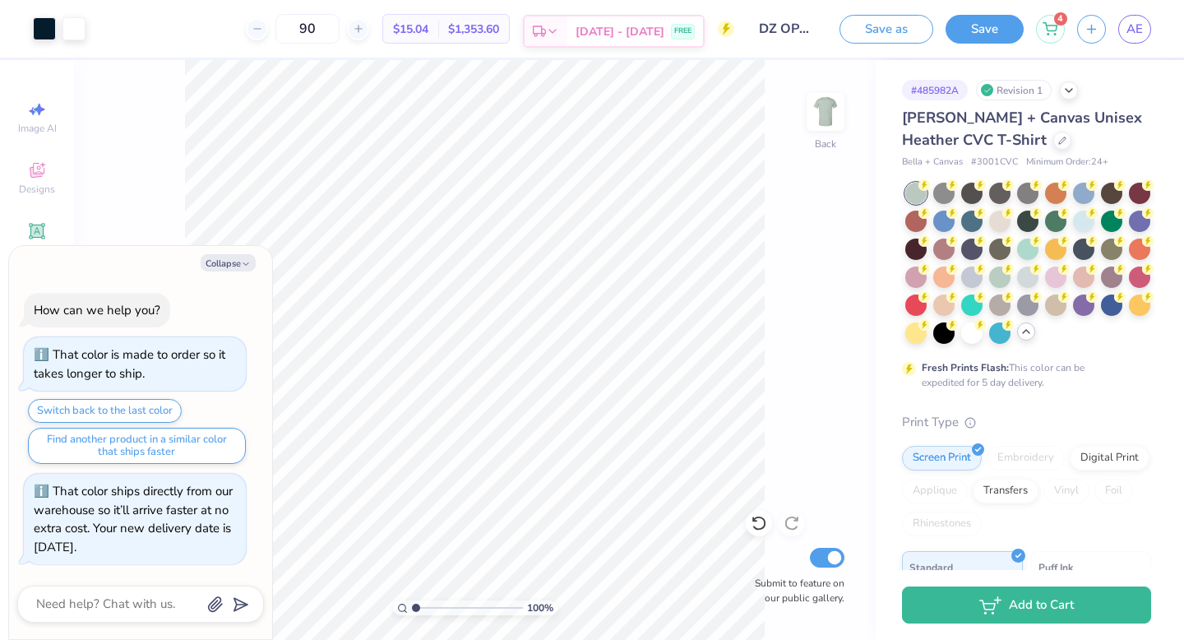
click at [653, 35] on span "[DATE] - [DATE]" at bounding box center [620, 31] width 89 height 17
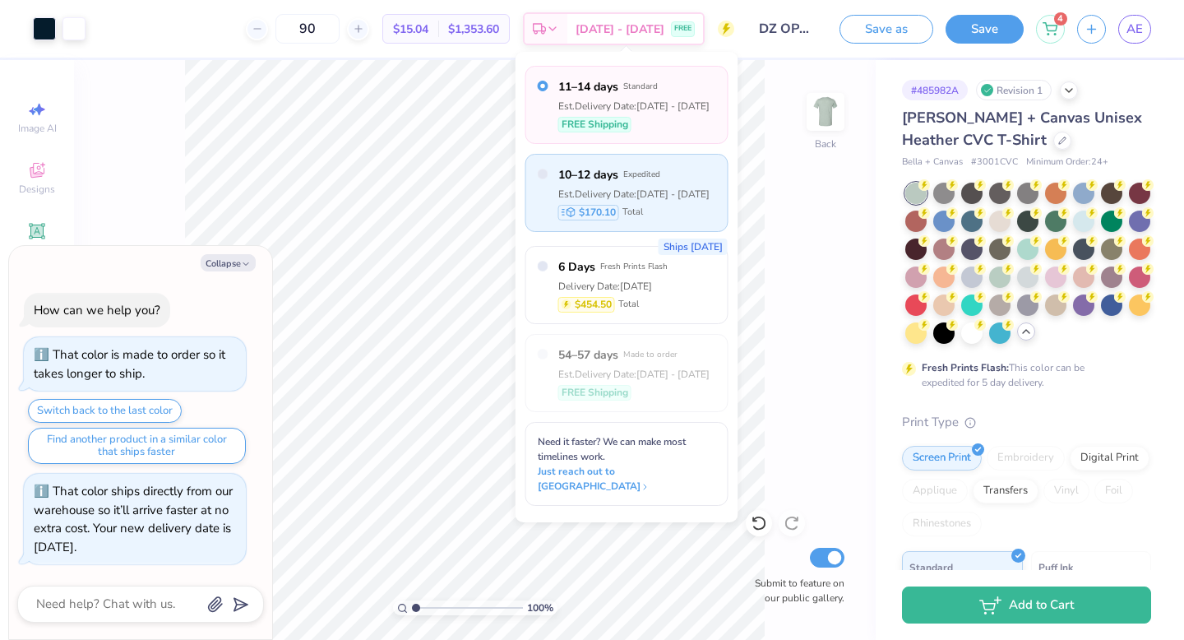
click at [658, 187] on div "Est. Delivery Date: [DATE] - [DATE]" at bounding box center [633, 194] width 151 height 15
type textarea "x"
radio input "false"
radio input "true"
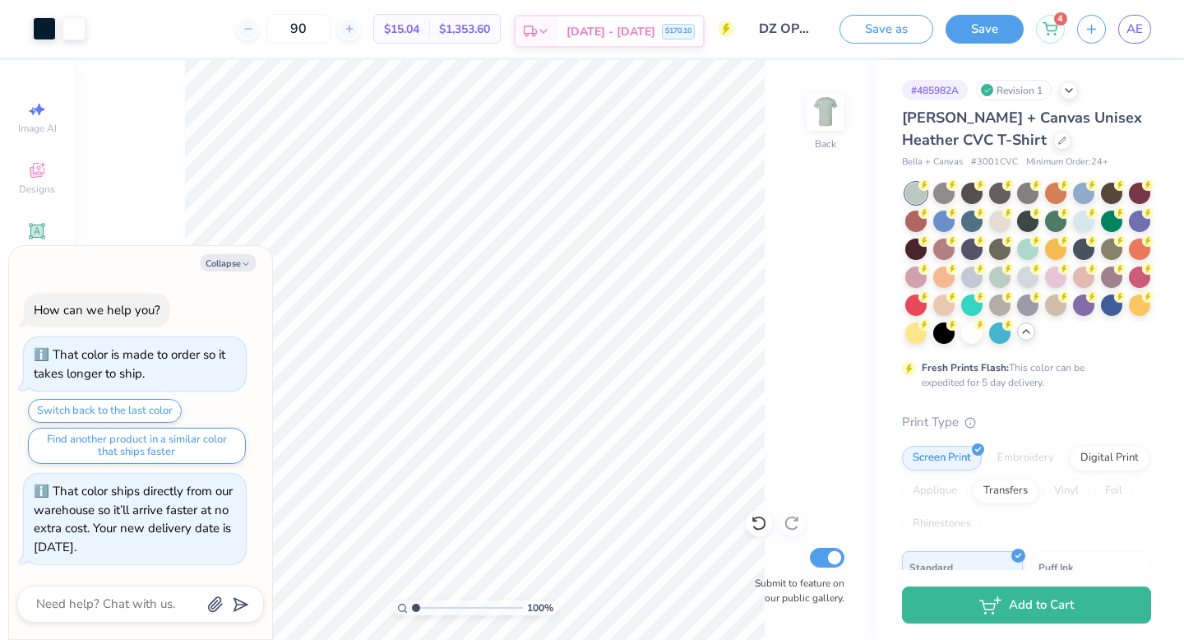
click at [636, 25] on span "[DATE] - [DATE]" at bounding box center [611, 31] width 89 height 17
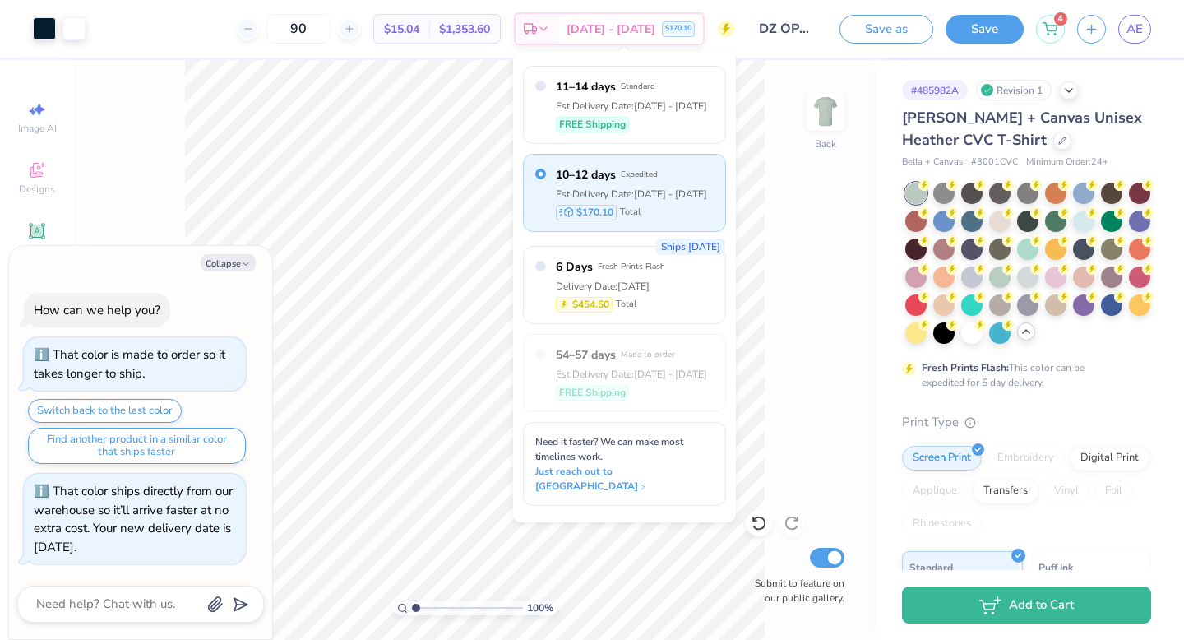
click at [796, 326] on div "100 % Back Submit to feature on our public gallery." at bounding box center [475, 350] width 802 height 580
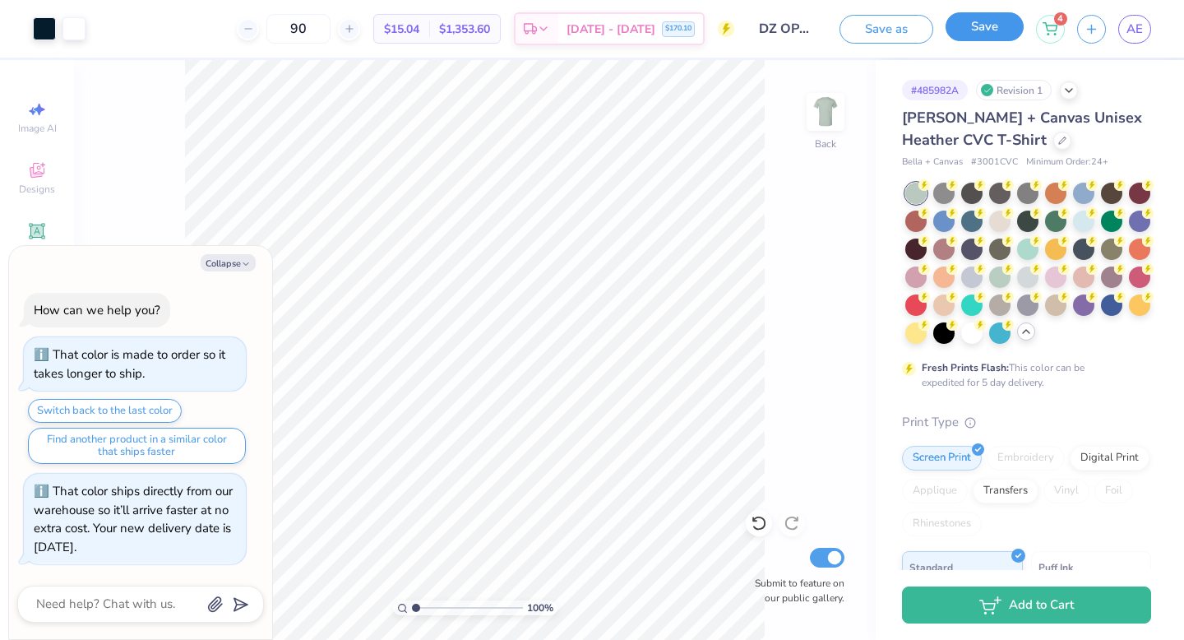
click at [995, 32] on button "Save" at bounding box center [985, 26] width 78 height 29
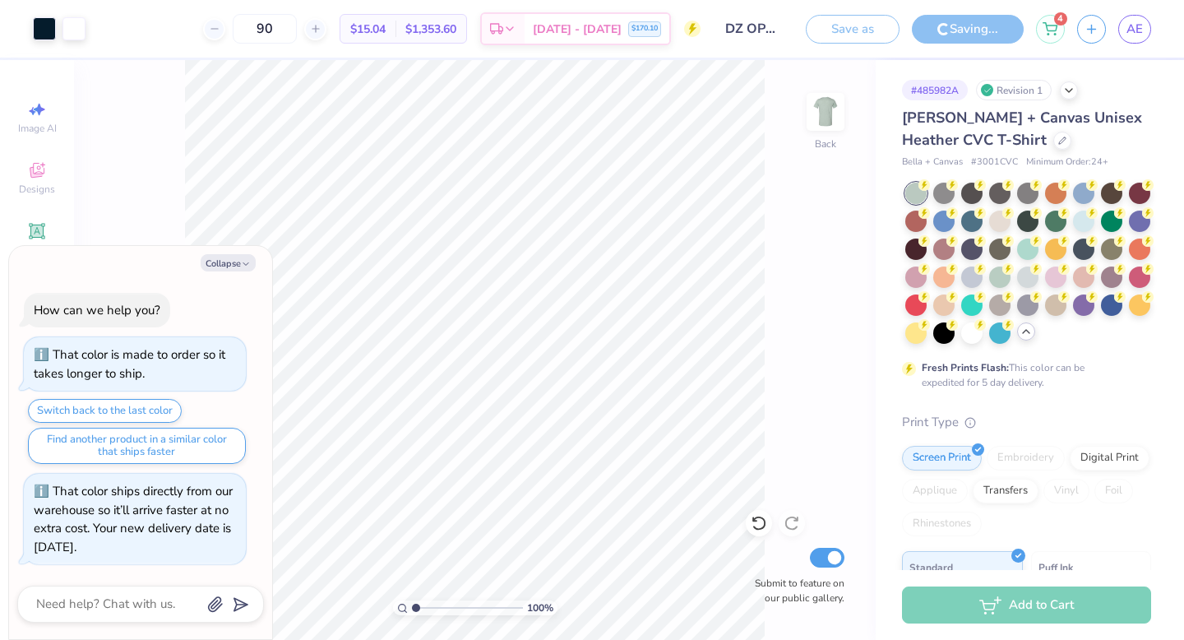
type textarea "x"
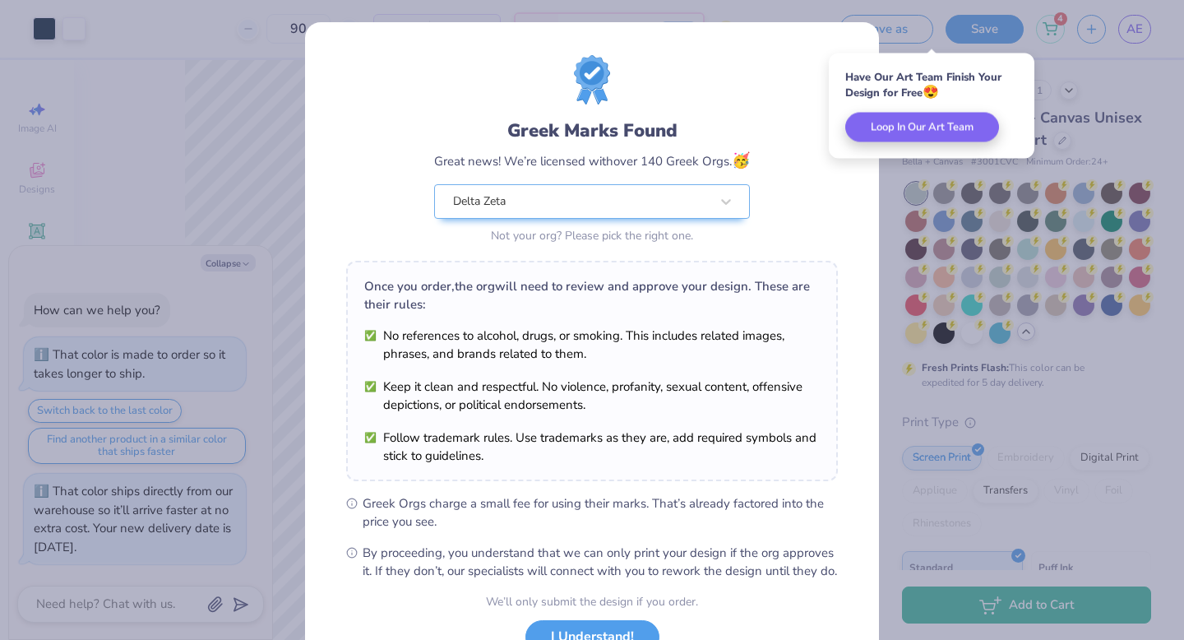
click at [924, 233] on div "Greek Marks Found Great news! We’re licensed with over 140 Greek Orgs. 🥳 Delta …" at bounding box center [592, 320] width 1184 height 640
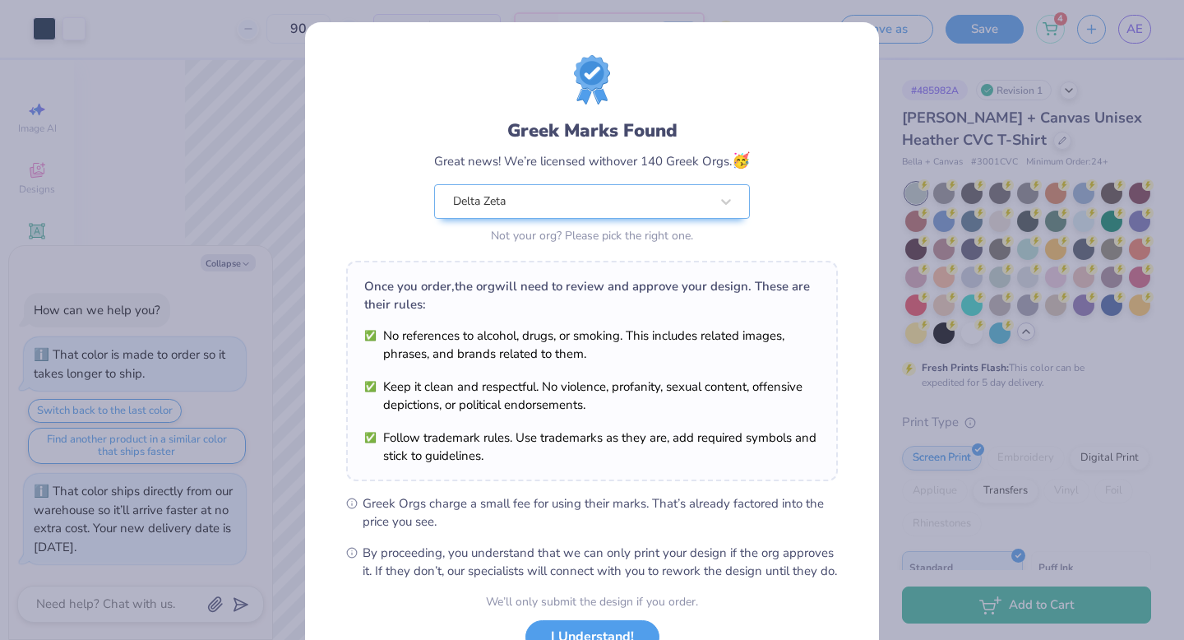
scroll to position [130, 0]
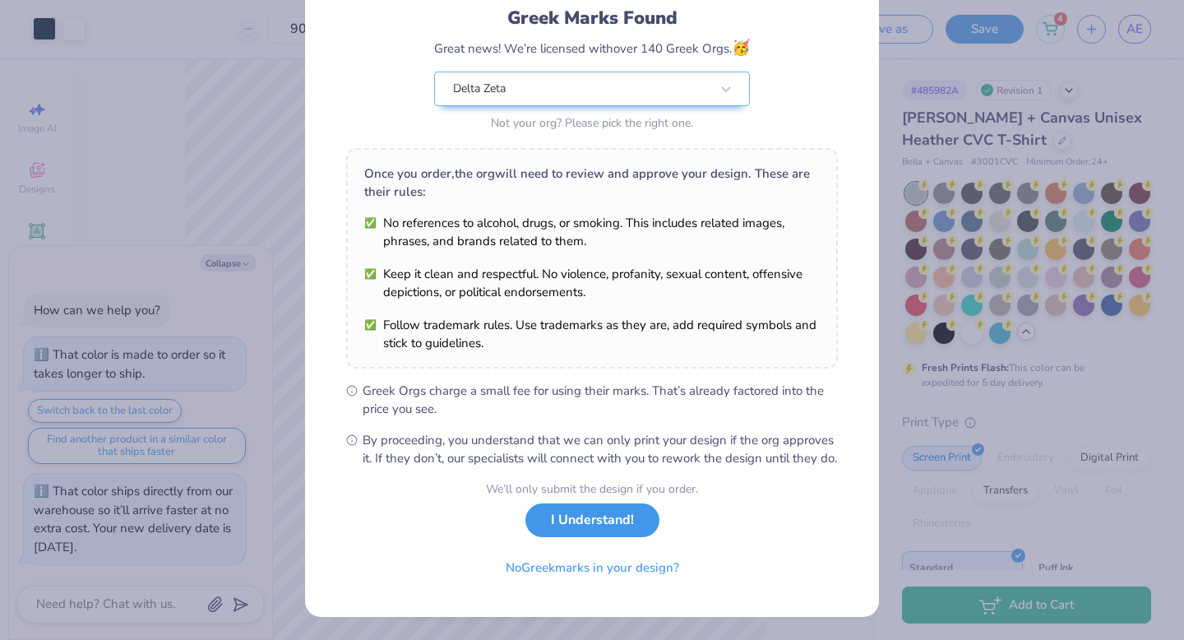
click at [555, 532] on button "I Understand!" at bounding box center [592, 520] width 134 height 34
